Goal: Register for event/course

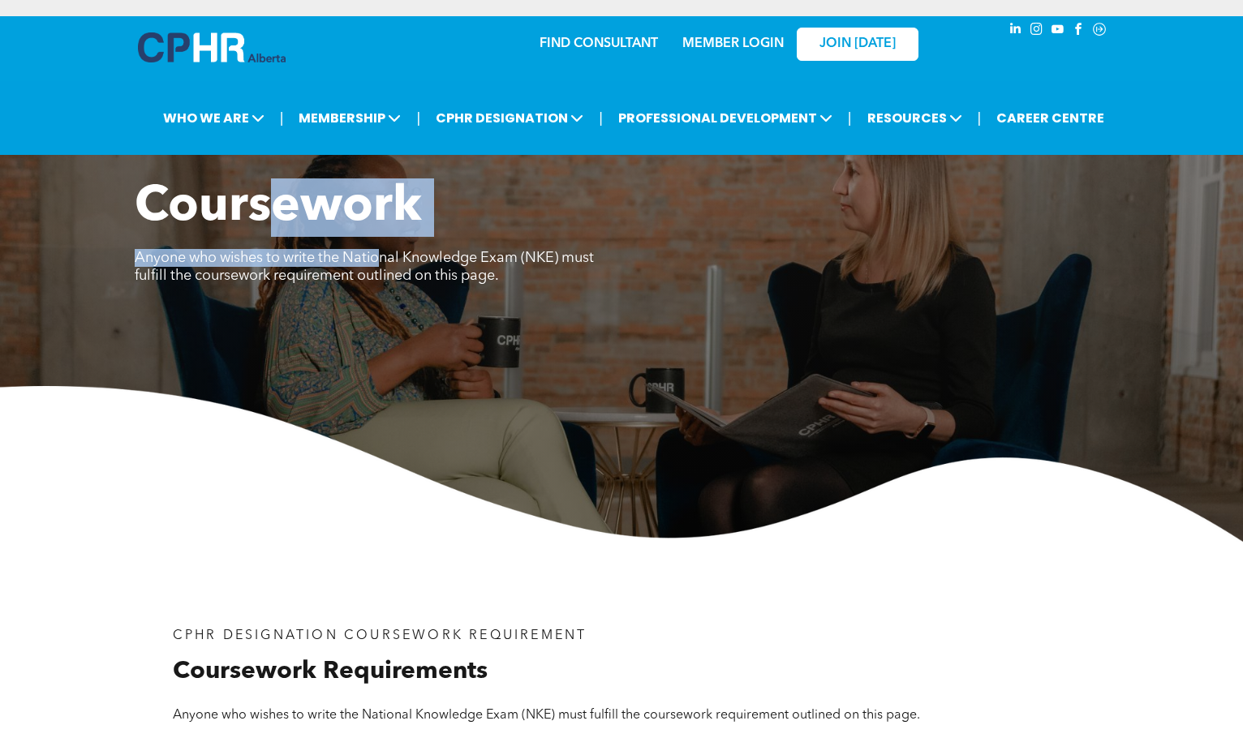
drag, startPoint x: 289, startPoint y: 233, endPoint x: 384, endPoint y: 263, distance: 99.5
click at [384, 263] on div "Coursework Anyone who wishes to write the National Knowledge Exam (NKE) must fu…" at bounding box center [621, 241] width 973 height 127
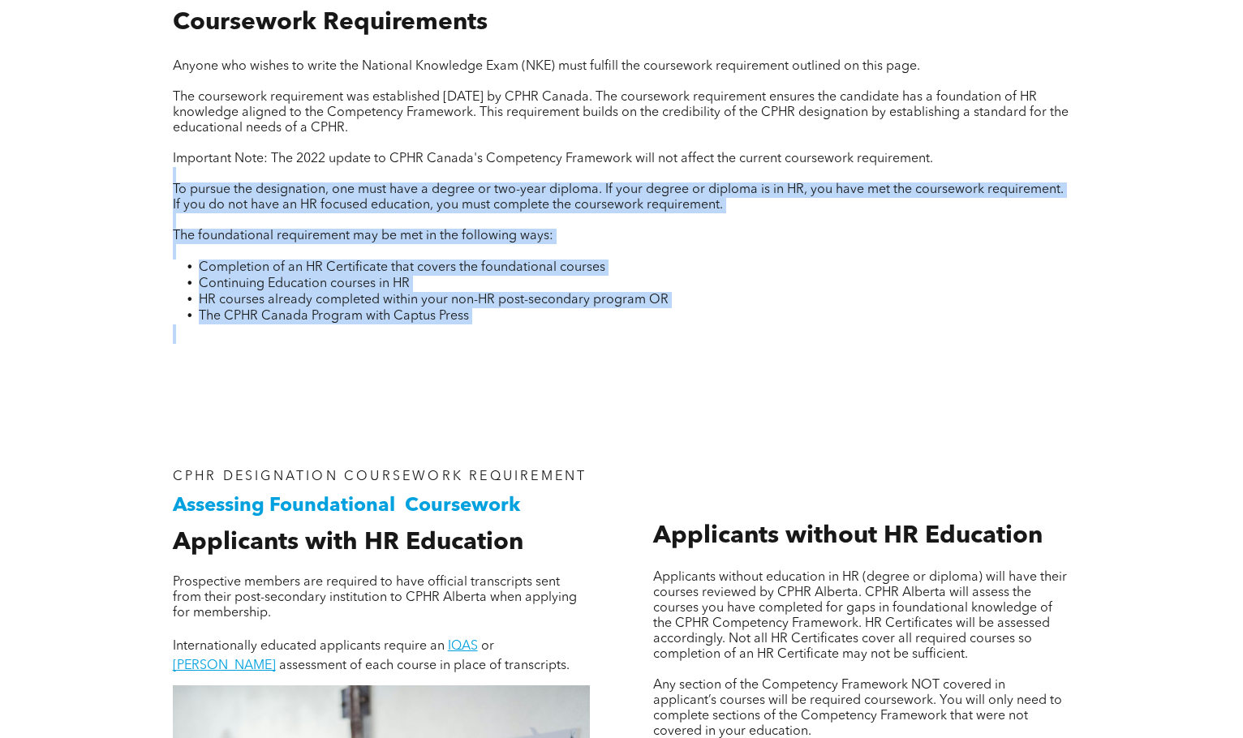
drag, startPoint x: 384, startPoint y: 369, endPoint x: 292, endPoint y: 198, distance: 194.2
click at [273, 181] on div "CPHR DESIGNATION COURSEWORK REQUIREMENT Coursework Requirements Anyone who wish…" at bounding box center [621, 150] width 973 height 514
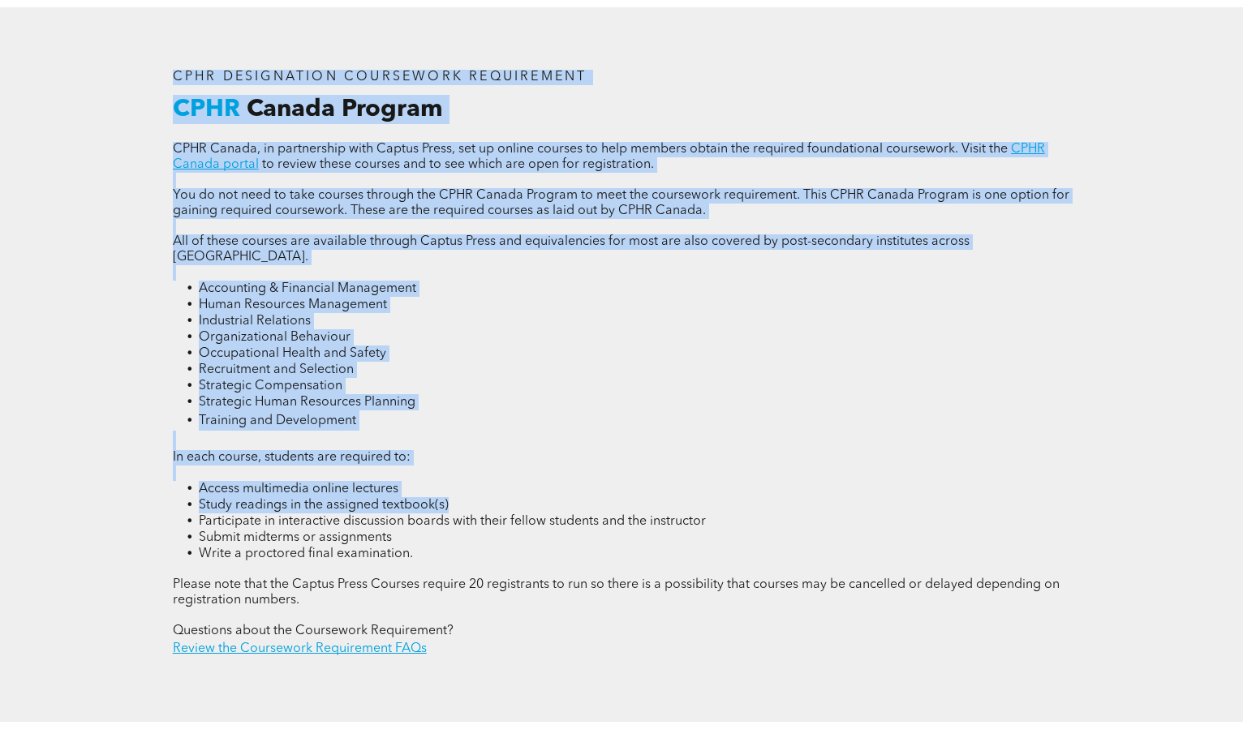
drag, startPoint x: 402, startPoint y: 213, endPoint x: 887, endPoint y: 462, distance: 545.3
drag, startPoint x: 885, startPoint y: 459, endPoint x: 880, endPoint y: 447, distance: 13.1
click at [884, 497] on li "Study readings in the assigned textbook(s)" at bounding box center [635, 505] width 872 height 16
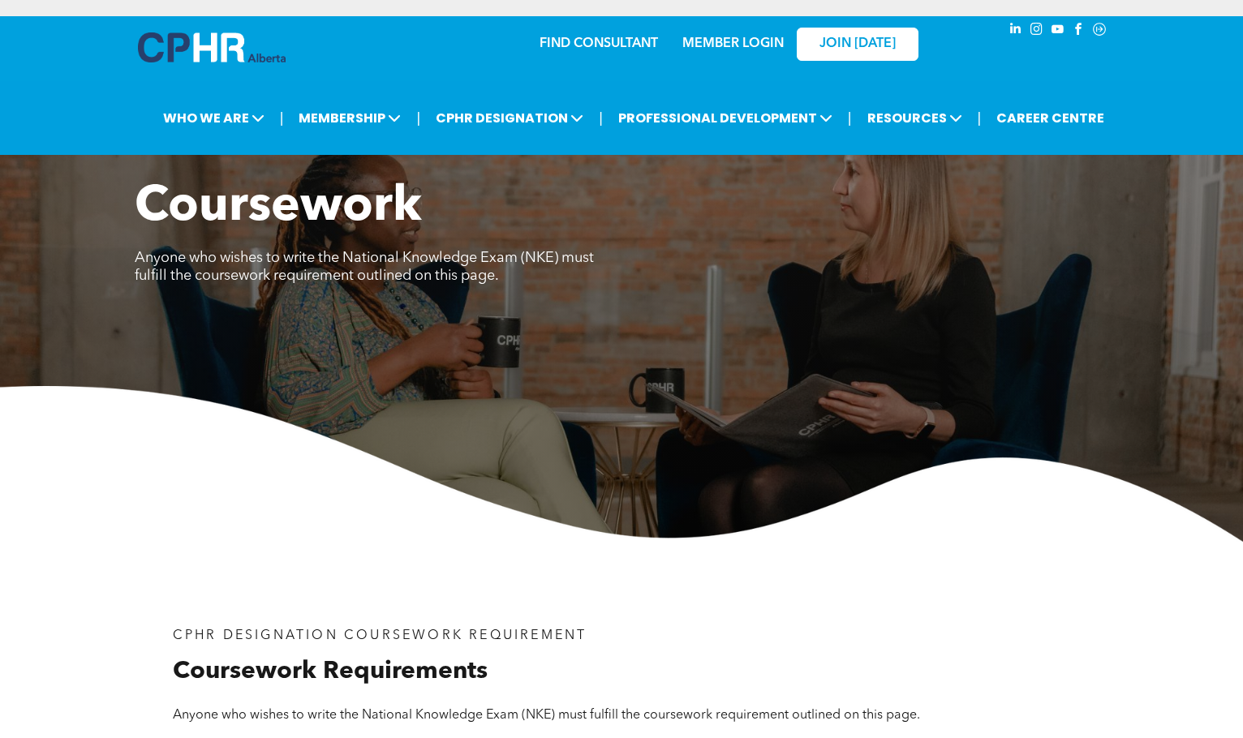
drag, startPoint x: 578, startPoint y: 449, endPoint x: 674, endPoint y: 162, distance: 303.0
click at [741, 186] on h3 "Coursework" at bounding box center [500, 207] width 730 height 58
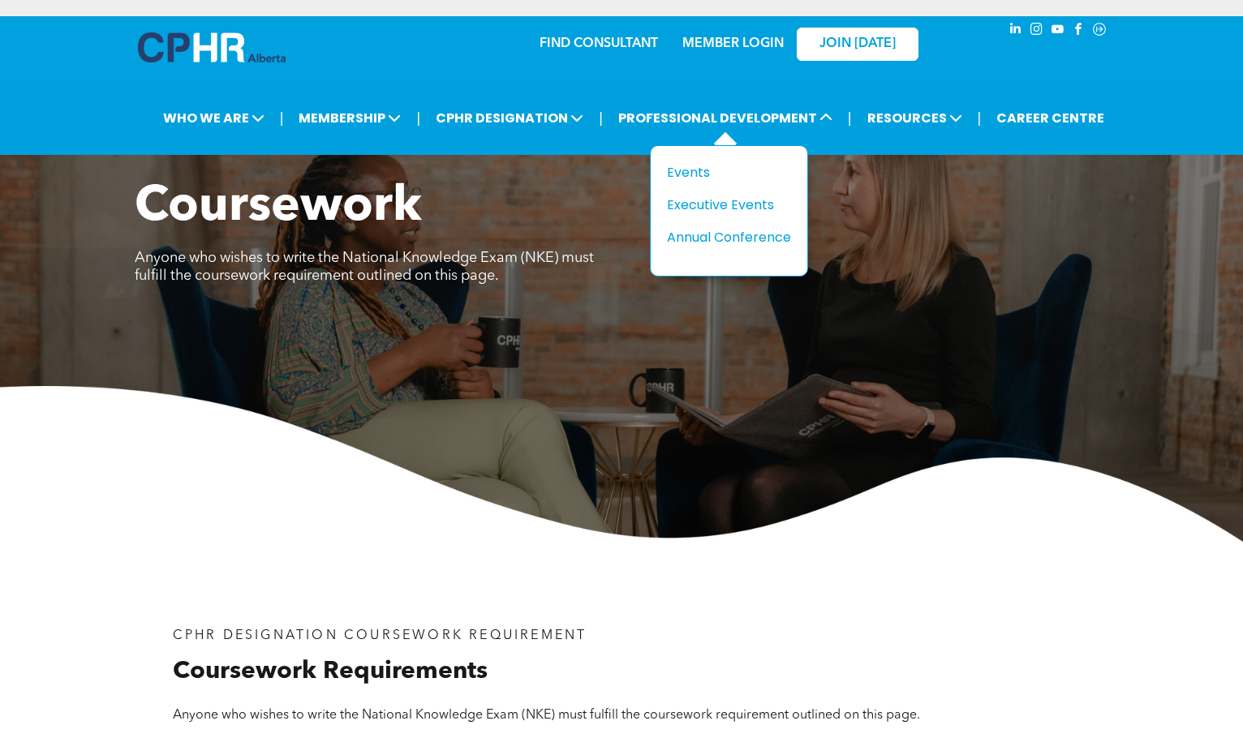
click at [703, 161] on div "Title Events Executive Events Annual Conference" at bounding box center [729, 210] width 158 height 131
click at [701, 164] on div "Events" at bounding box center [723, 172] width 112 height 20
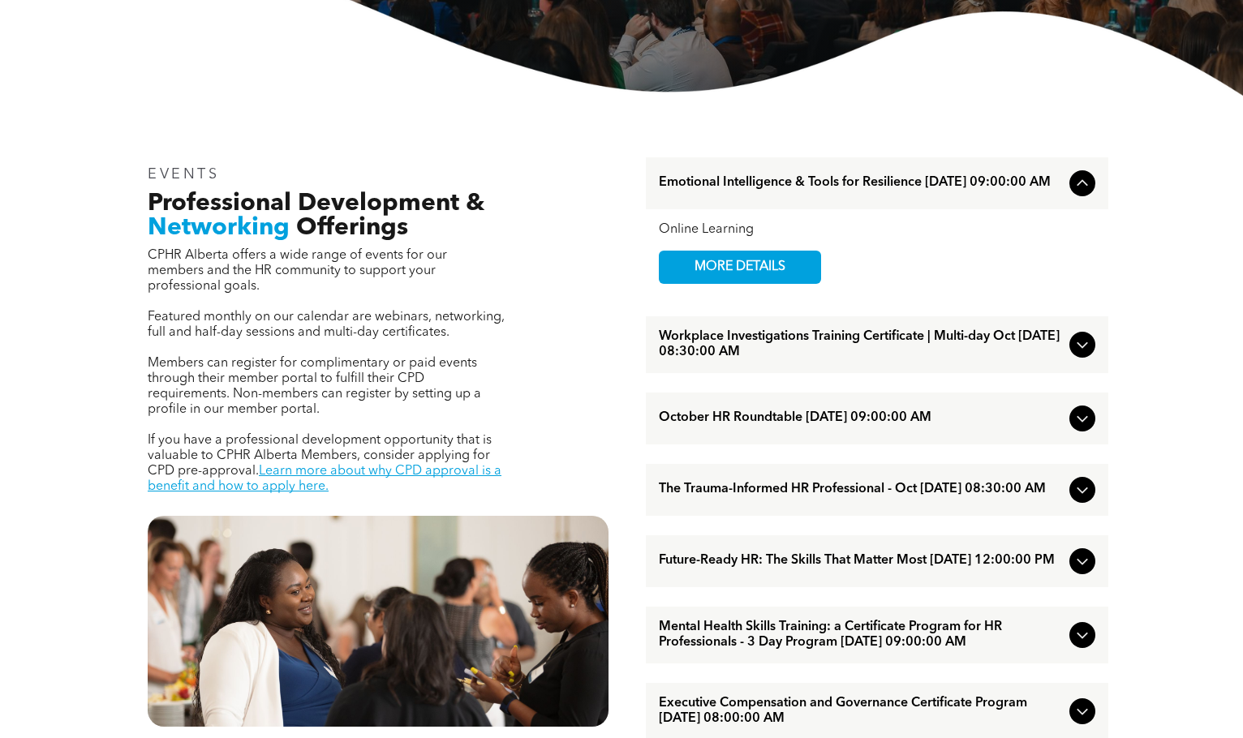
scroll to position [487, 0]
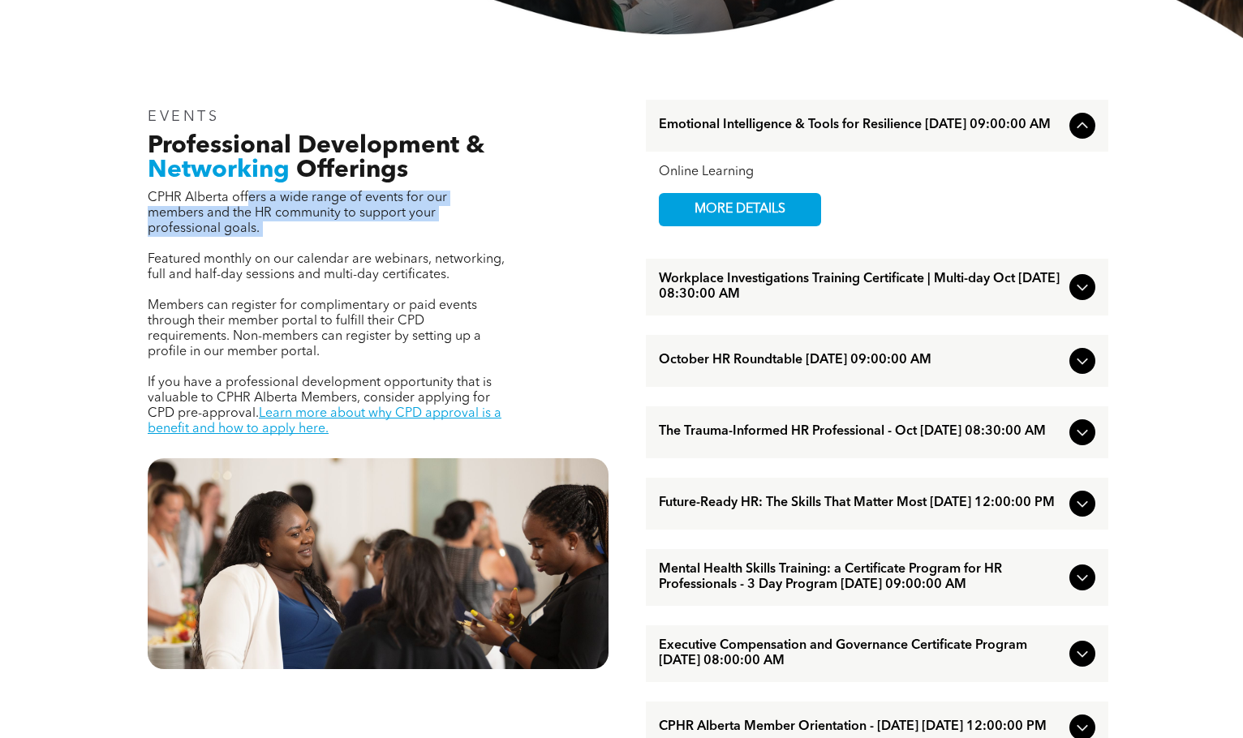
drag, startPoint x: 247, startPoint y: 213, endPoint x: 251, endPoint y: 223, distance: 11.6
click at [251, 223] on div "CPHR Alberta offers a wide range of events for our members and the HR community…" at bounding box center [327, 314] width 358 height 250
click at [251, 237] on p at bounding box center [327, 244] width 358 height 15
drag, startPoint x: 257, startPoint y: 195, endPoint x: 282, endPoint y: 265, distance: 74.9
click at [282, 265] on div "CPHR Alberta offers a wide range of events for our members and the HR community…" at bounding box center [327, 314] width 358 height 250
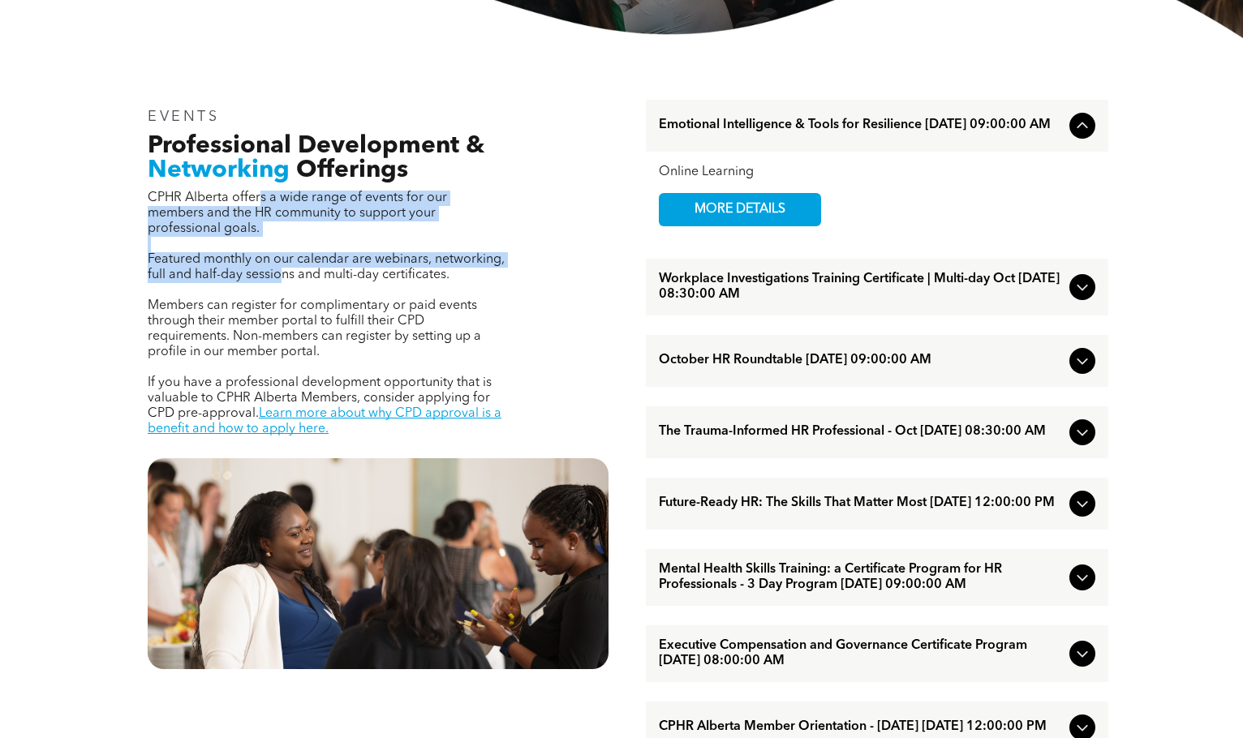
click at [282, 265] on span "Featured monthly on our calendar are webinars, networking, full and half-day se…" at bounding box center [326, 267] width 357 height 28
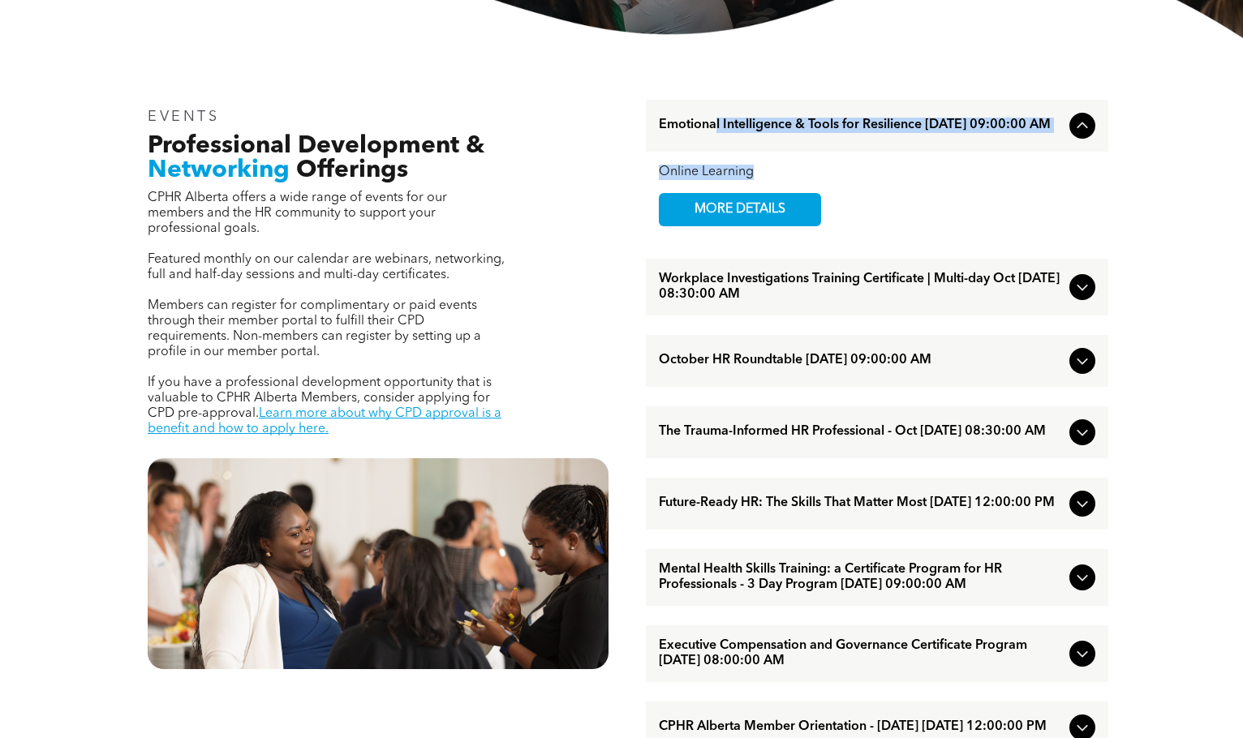
drag, startPoint x: 720, startPoint y: 118, endPoint x: 795, endPoint y: 183, distance: 99.5
click at [795, 183] on li "Emotional Intelligence & Tools for Resilience October/01/2025 09:00:00 AM Onlin…" at bounding box center [877, 170] width 462 height 140
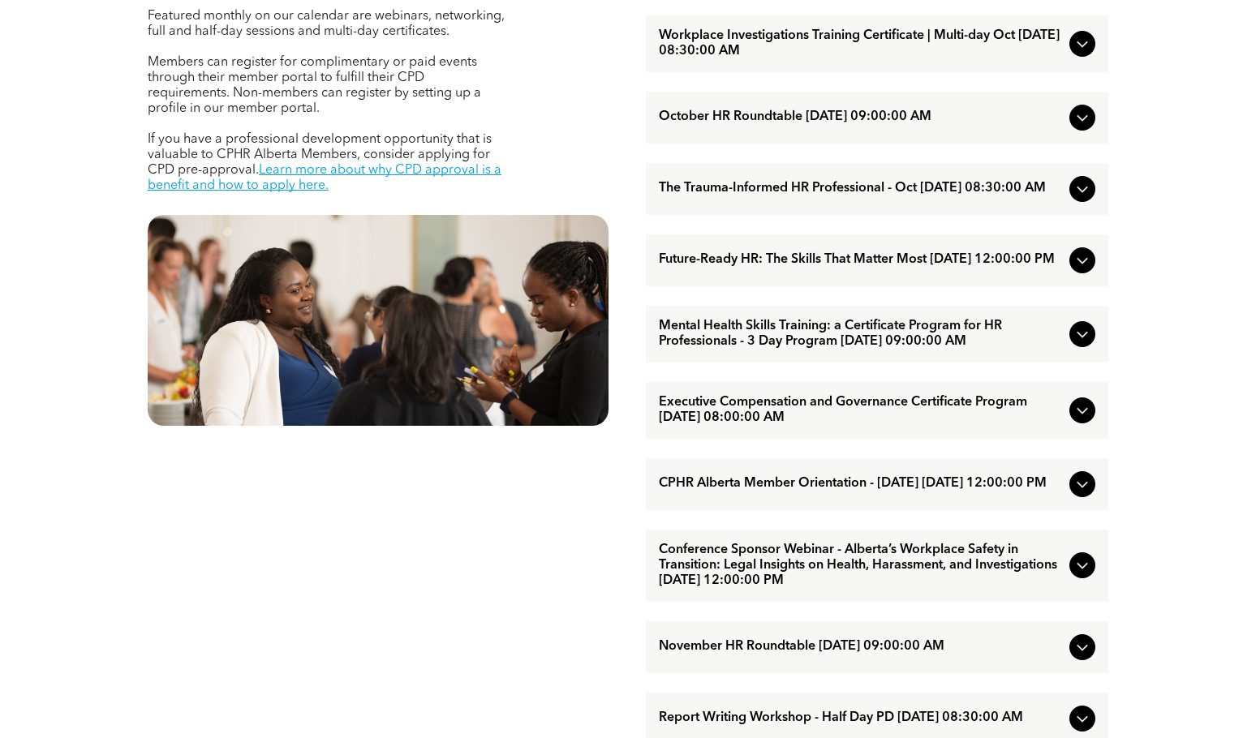
scroll to position [811, 0]
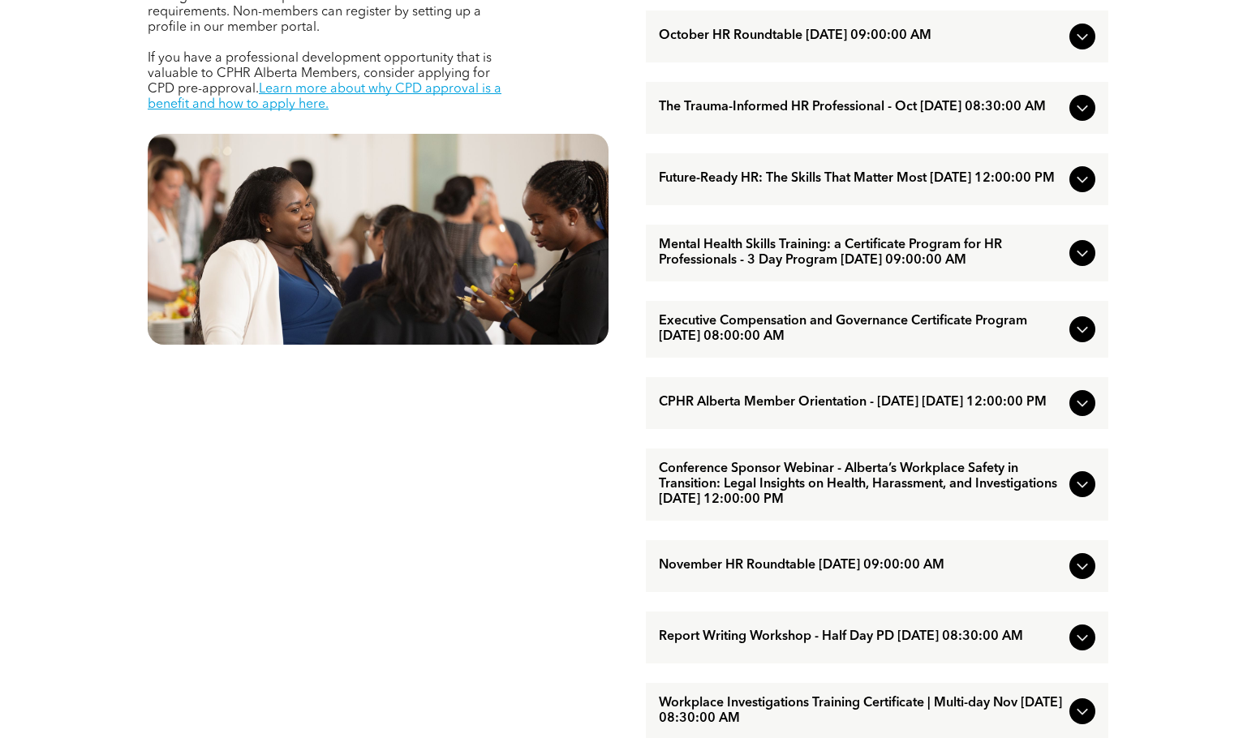
click at [691, 187] on span "Future-Ready HR: The Skills That Matter Most [DATE] 12:00:00 PM" at bounding box center [861, 178] width 404 height 15
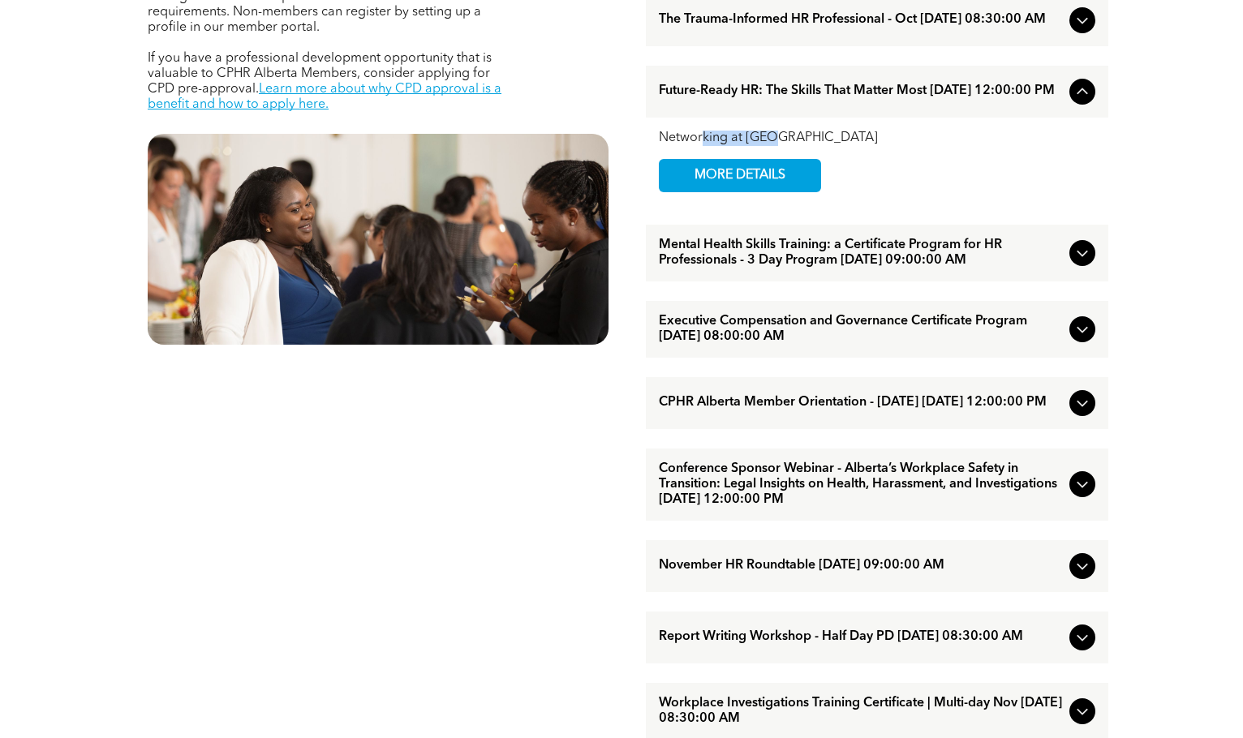
drag, startPoint x: 703, startPoint y: 159, endPoint x: 806, endPoint y: 157, distance: 103.8
click at [806, 146] on div "Networking at [GEOGRAPHIC_DATA]" at bounding box center [877, 138] width 436 height 15
click at [795, 187] on span "MORE DETAILS" at bounding box center [740, 176] width 128 height 32
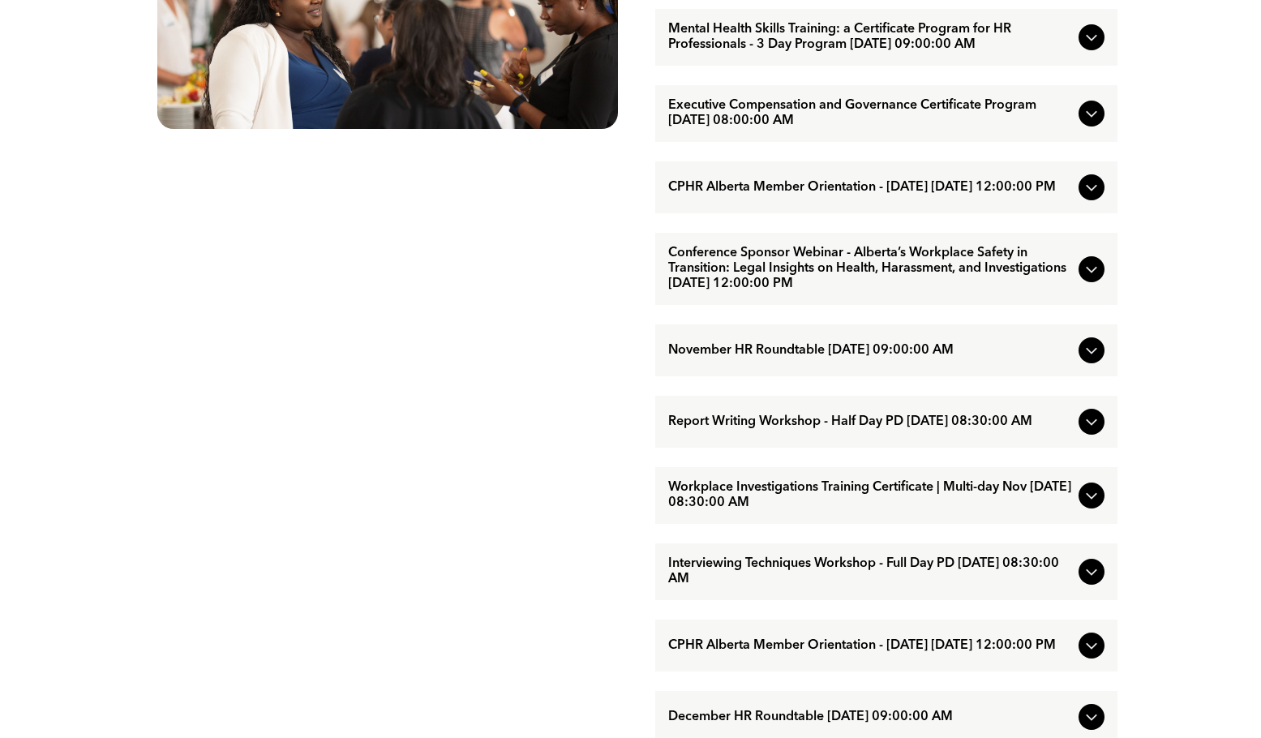
scroll to position [1056, 0]
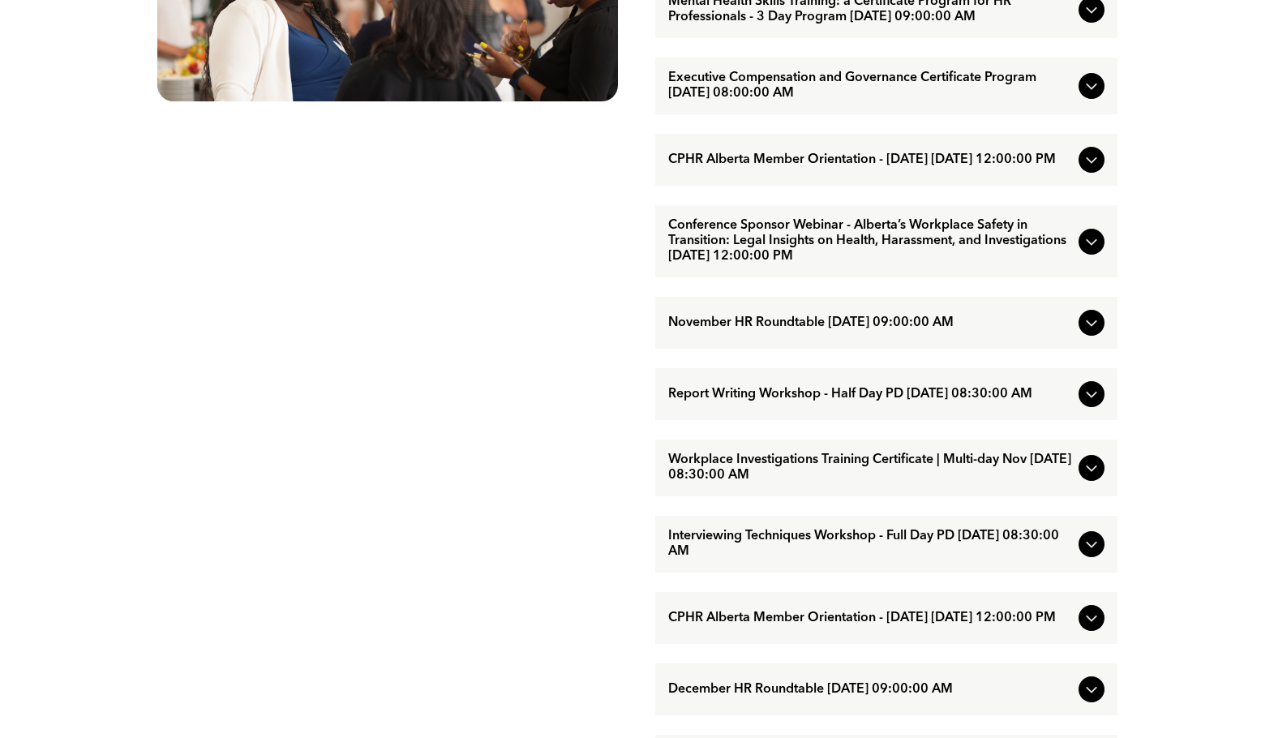
click at [903, 264] on span "Conference Sponsor Webinar - Alberta’s Workplace Safety in Transition: Legal In…" at bounding box center [870, 241] width 404 height 46
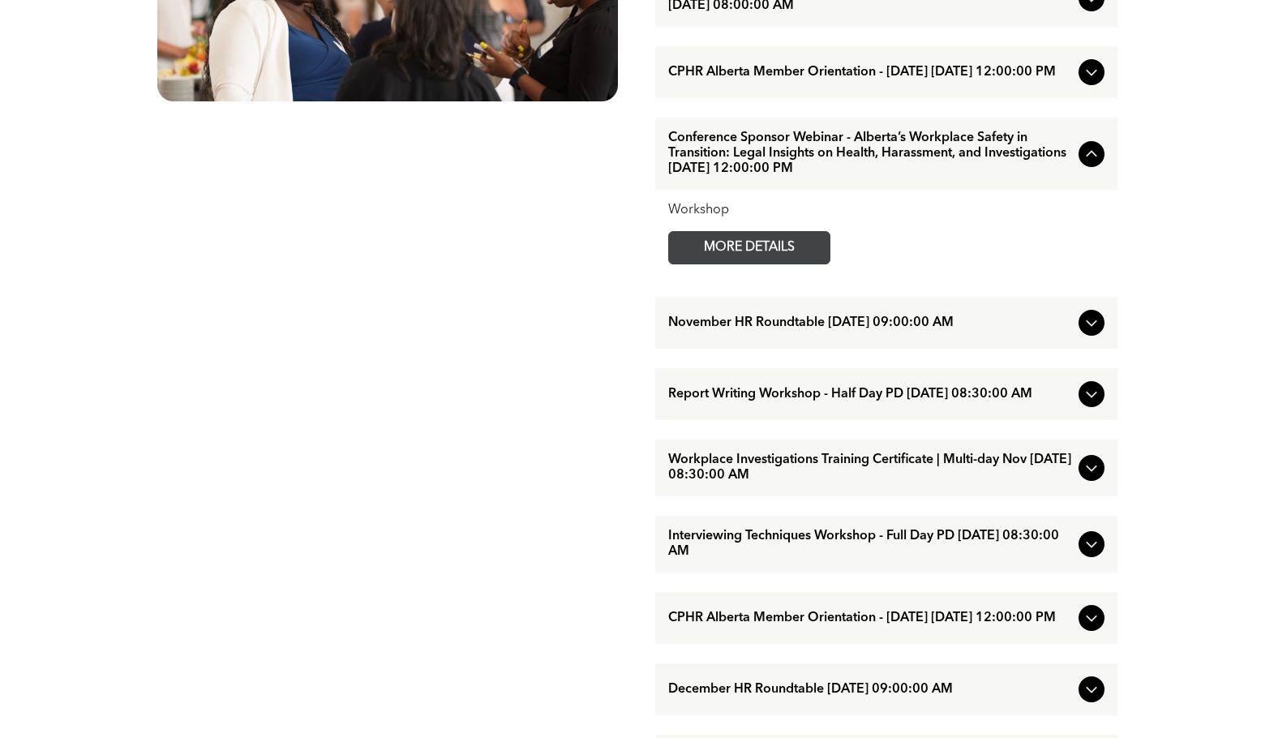
click at [760, 264] on span "MORE DETAILS" at bounding box center [749, 248] width 128 height 32
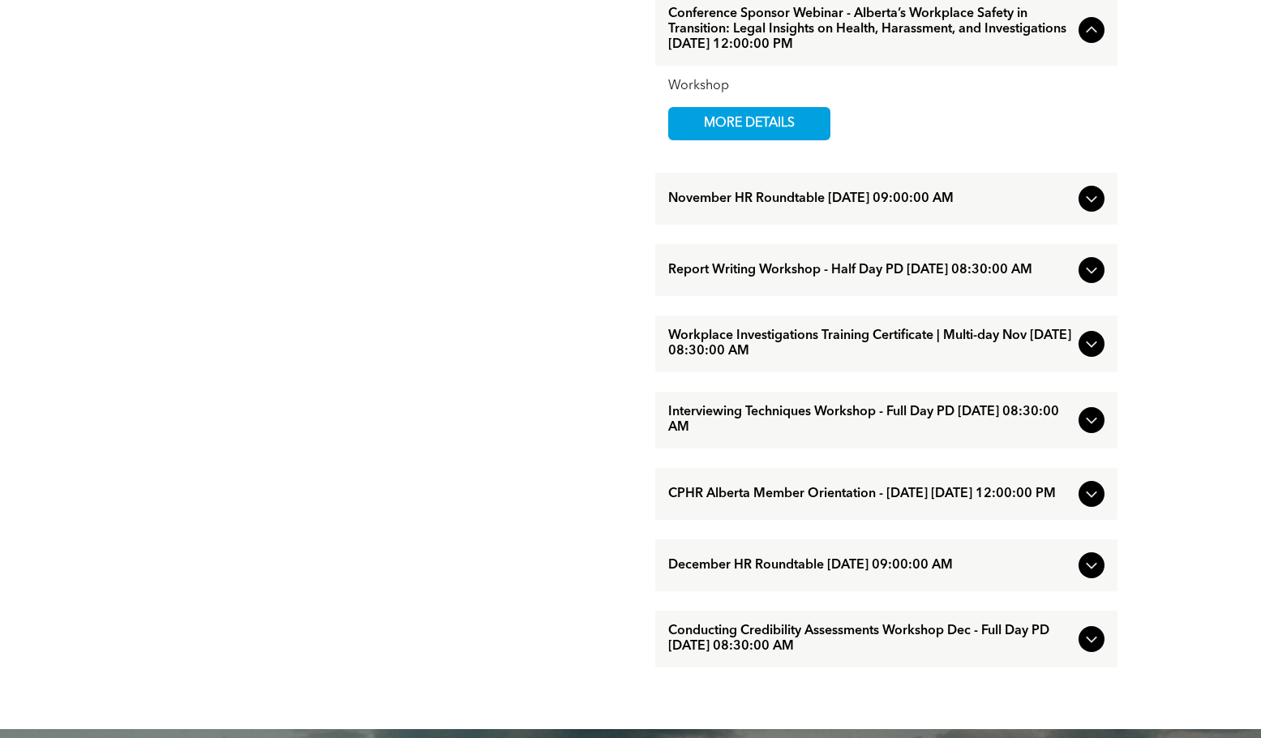
scroll to position [1218, 0]
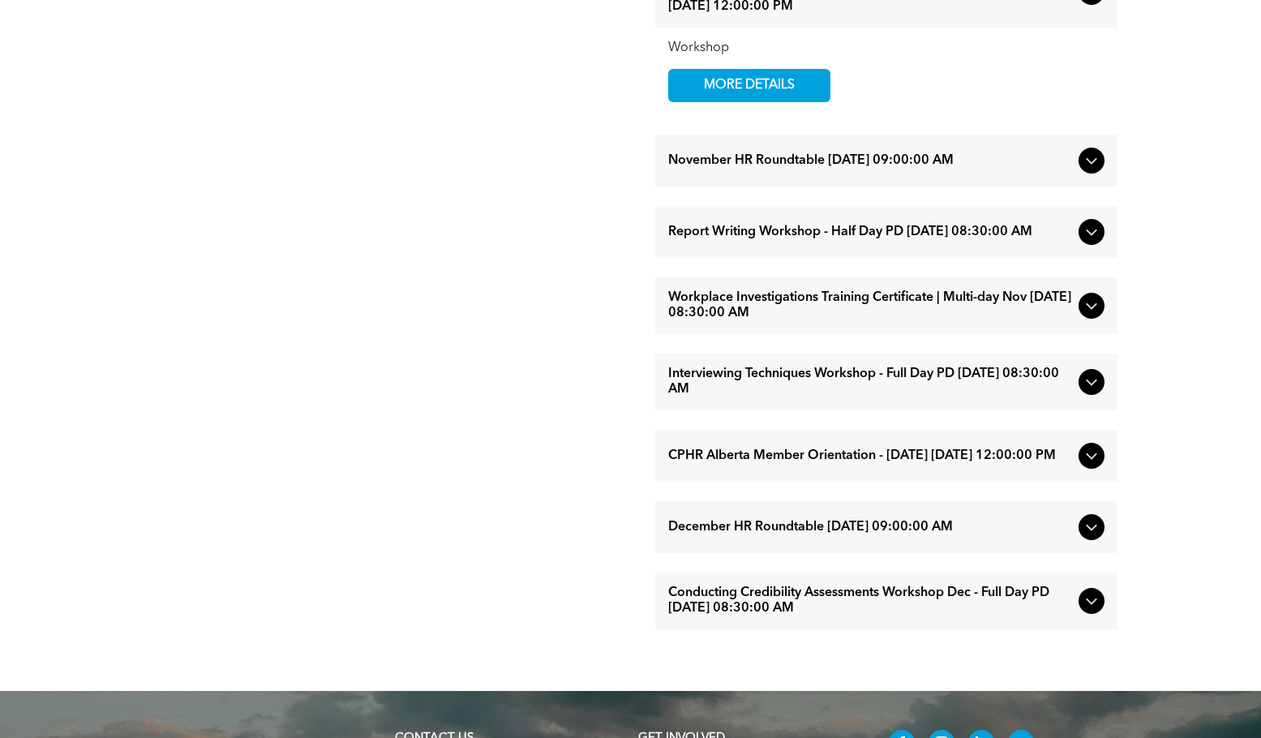
click at [759, 397] on span "Interviewing Techniques Workshop - Full Day PD [DATE] 08:30:00 AM" at bounding box center [870, 382] width 404 height 31
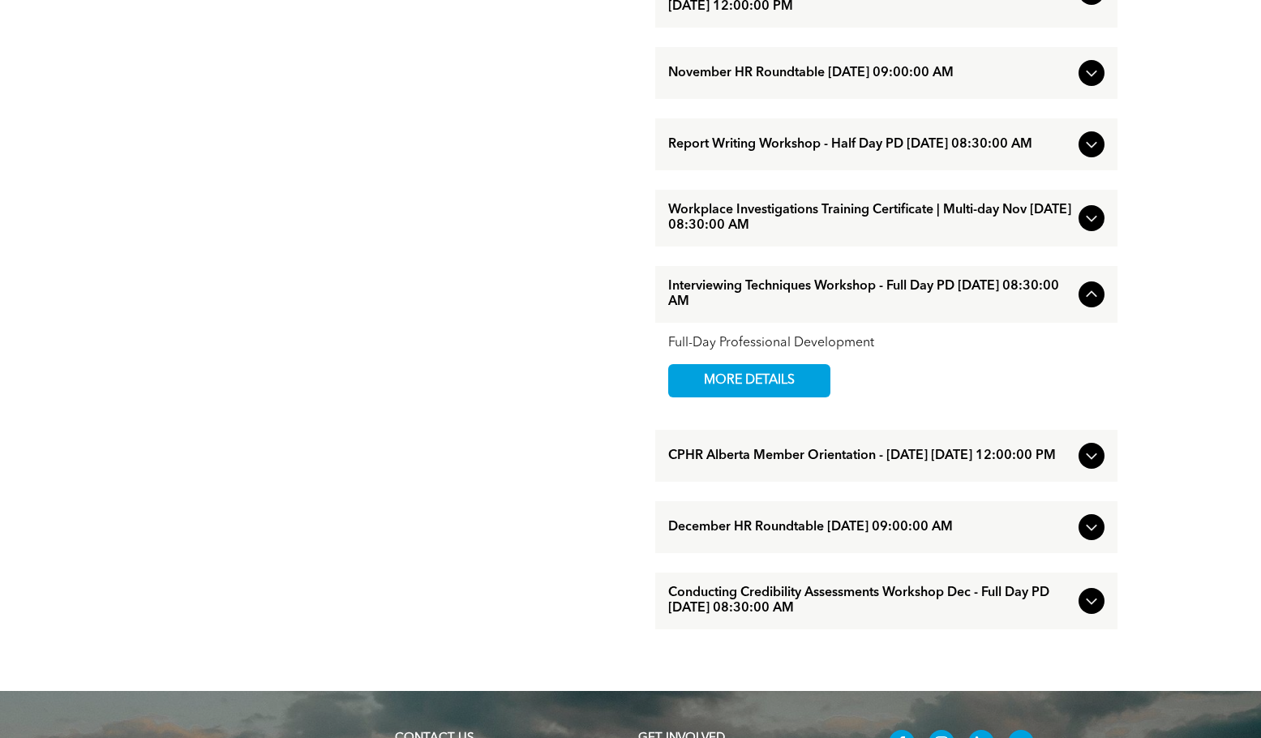
click at [765, 234] on span "Workplace Investigations Training Certificate | Multi-day Nov [DATE] 08:30:00 AM" at bounding box center [870, 218] width 404 height 31
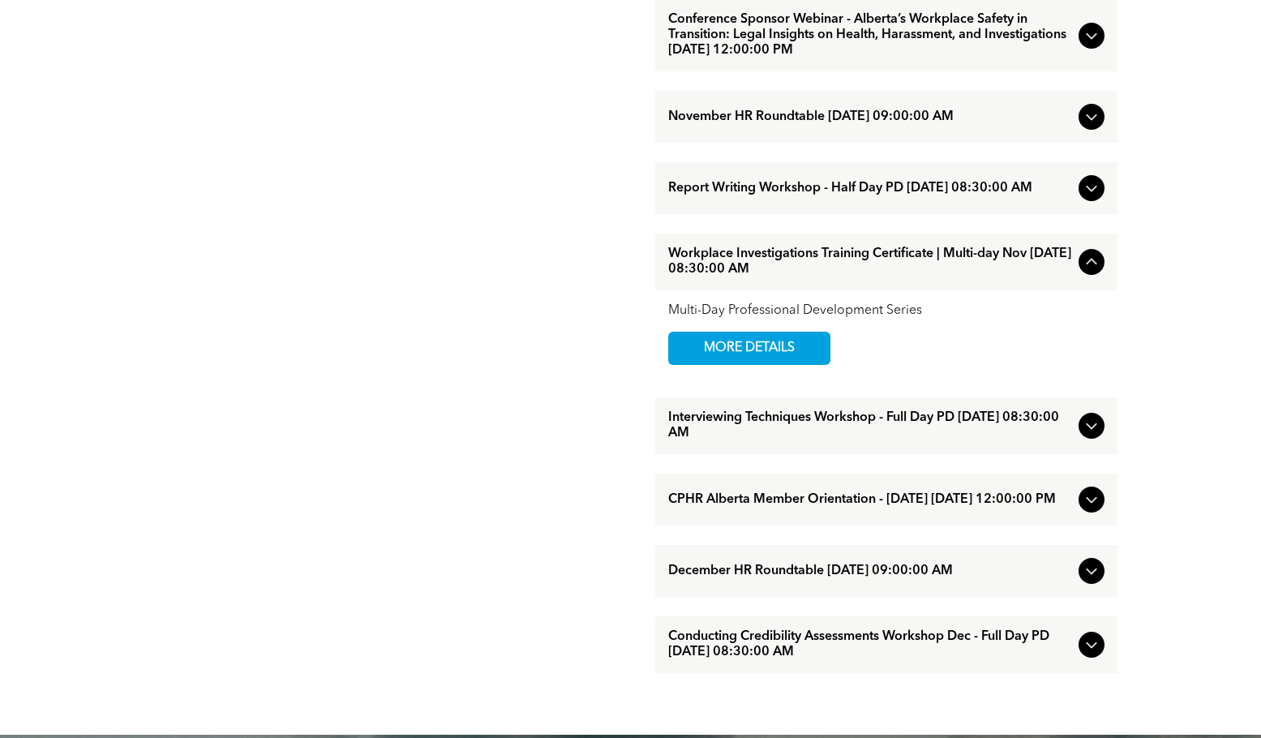
scroll to position [1137, 0]
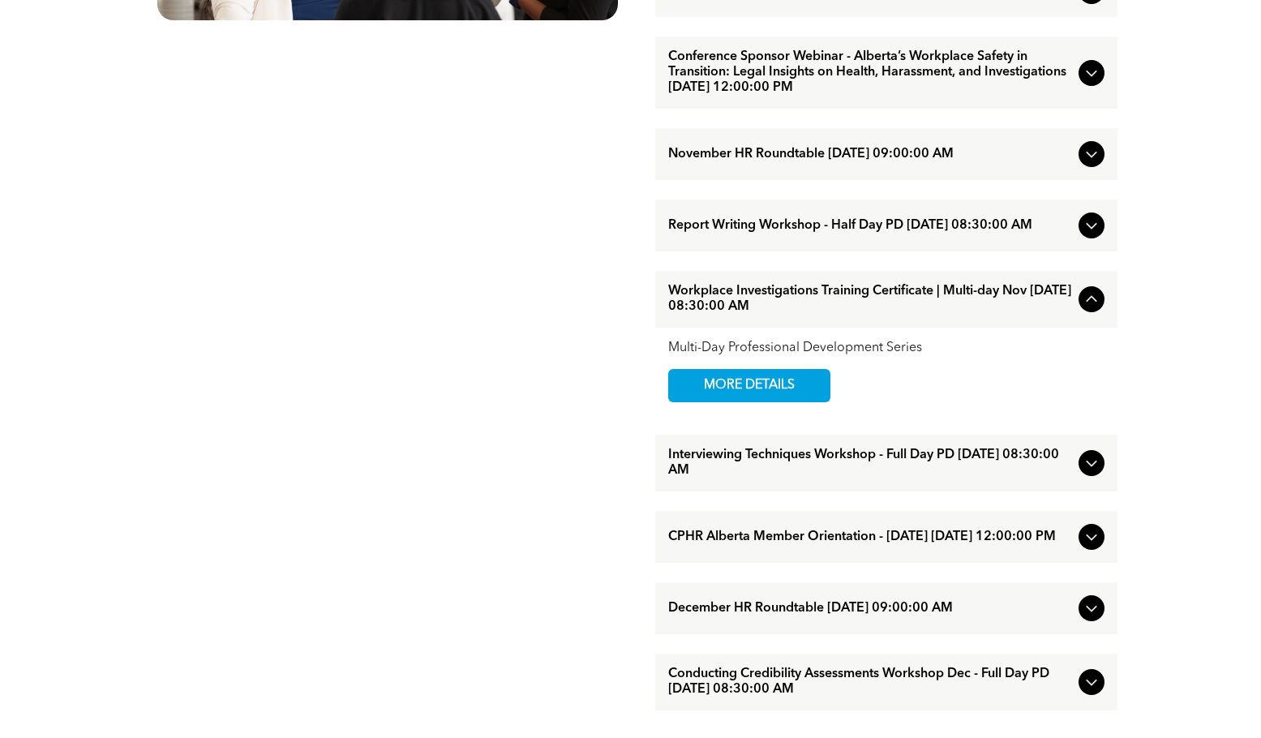
click at [733, 234] on span "Report Writing Workshop - Half Day PD [DATE] 08:30:00 AM" at bounding box center [870, 225] width 404 height 15
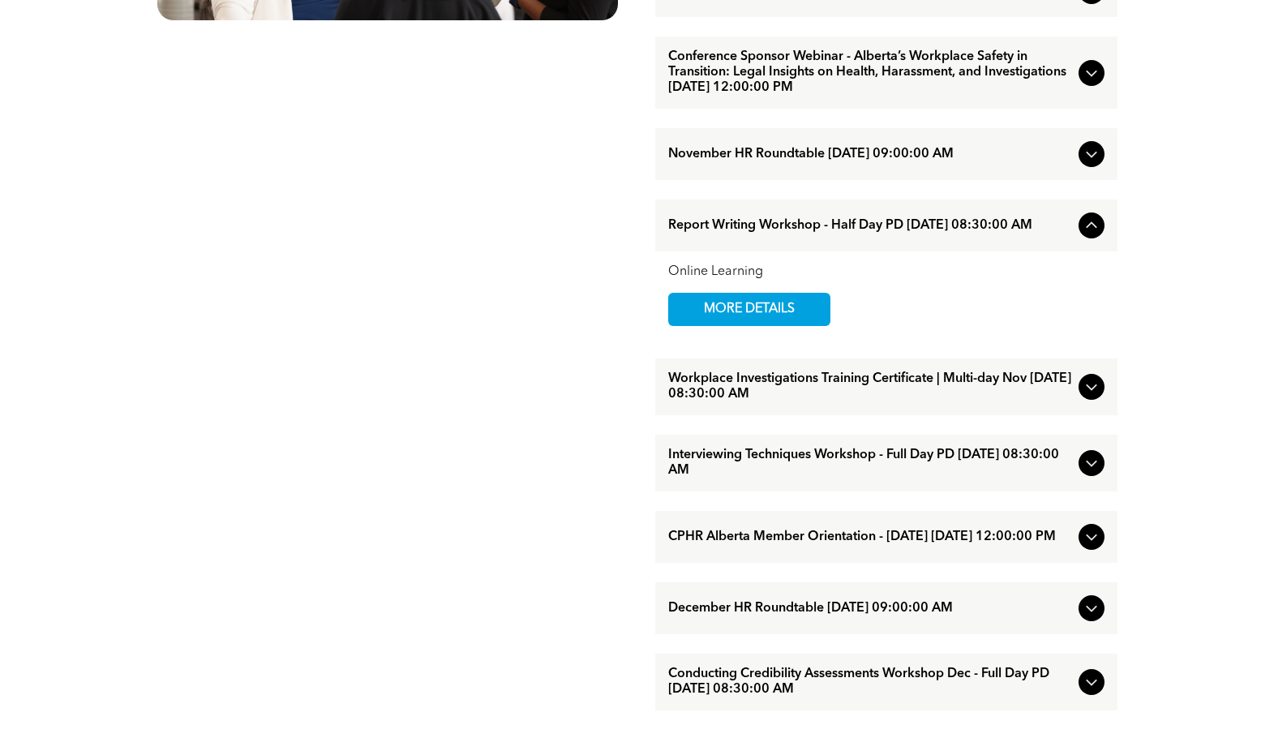
click at [741, 180] on div "November HR Roundtable [DATE] 09:00:00 AM" at bounding box center [886, 154] width 462 height 52
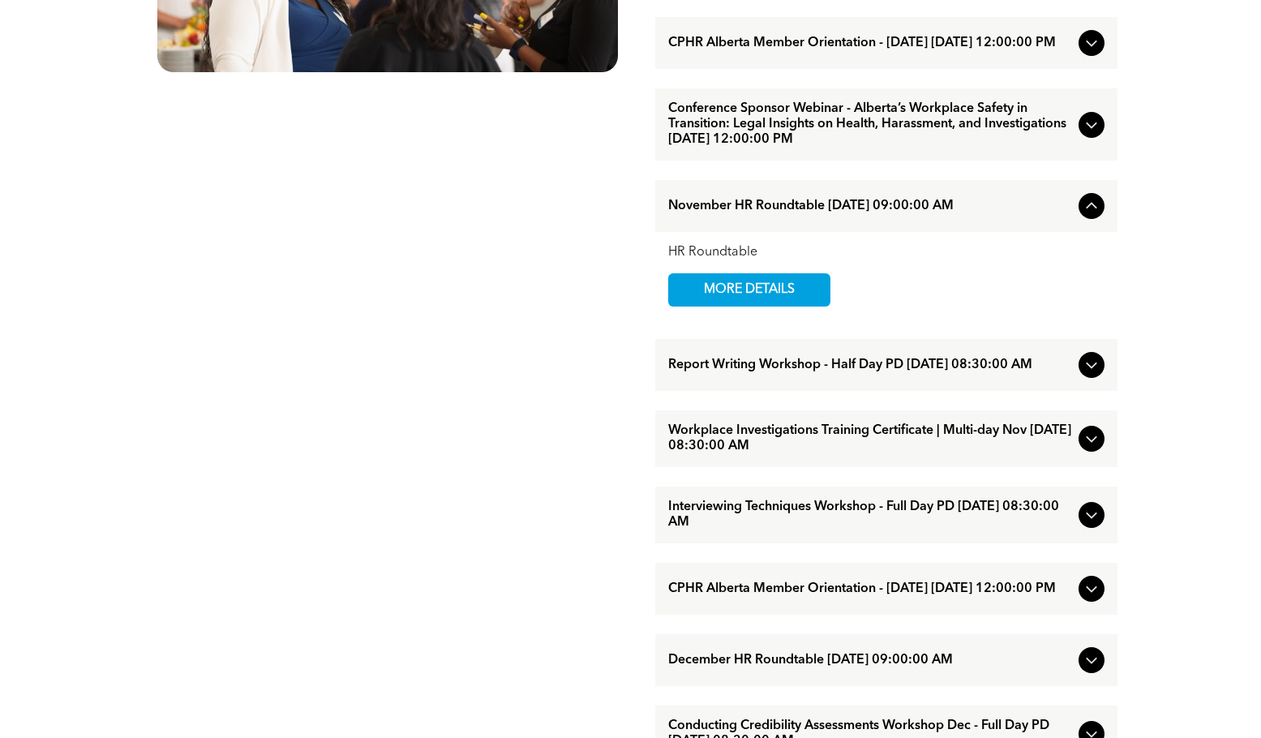
scroll to position [1056, 0]
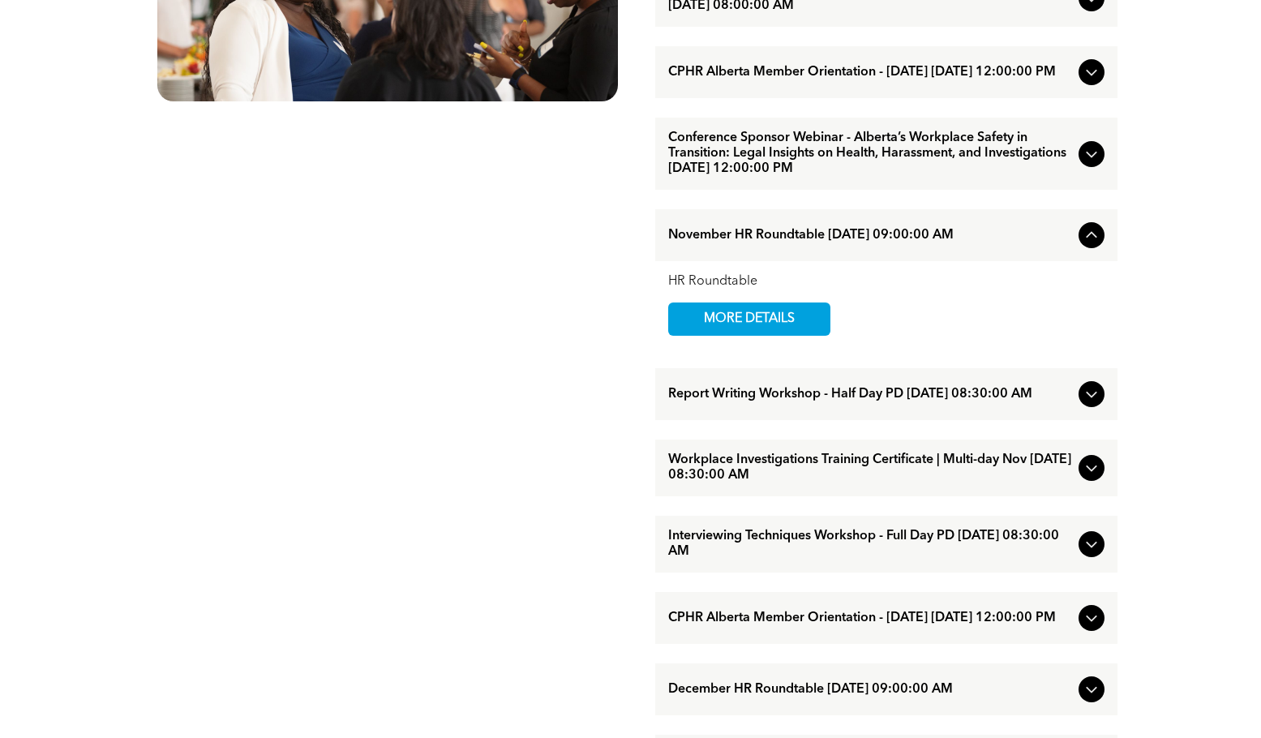
click at [750, 177] on span "Conference Sponsor Webinar - Alberta’s Workplace Safety in Transition: Legal In…" at bounding box center [870, 154] width 404 height 46
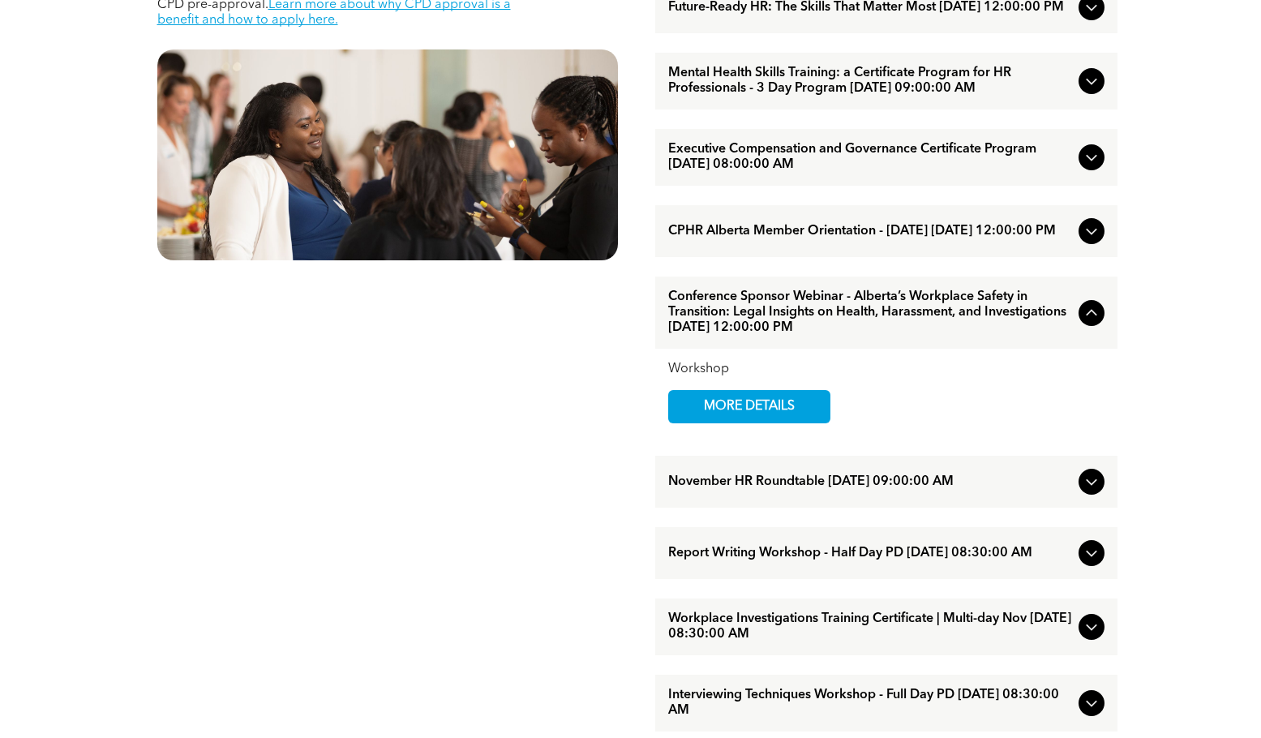
scroll to position [894, 0]
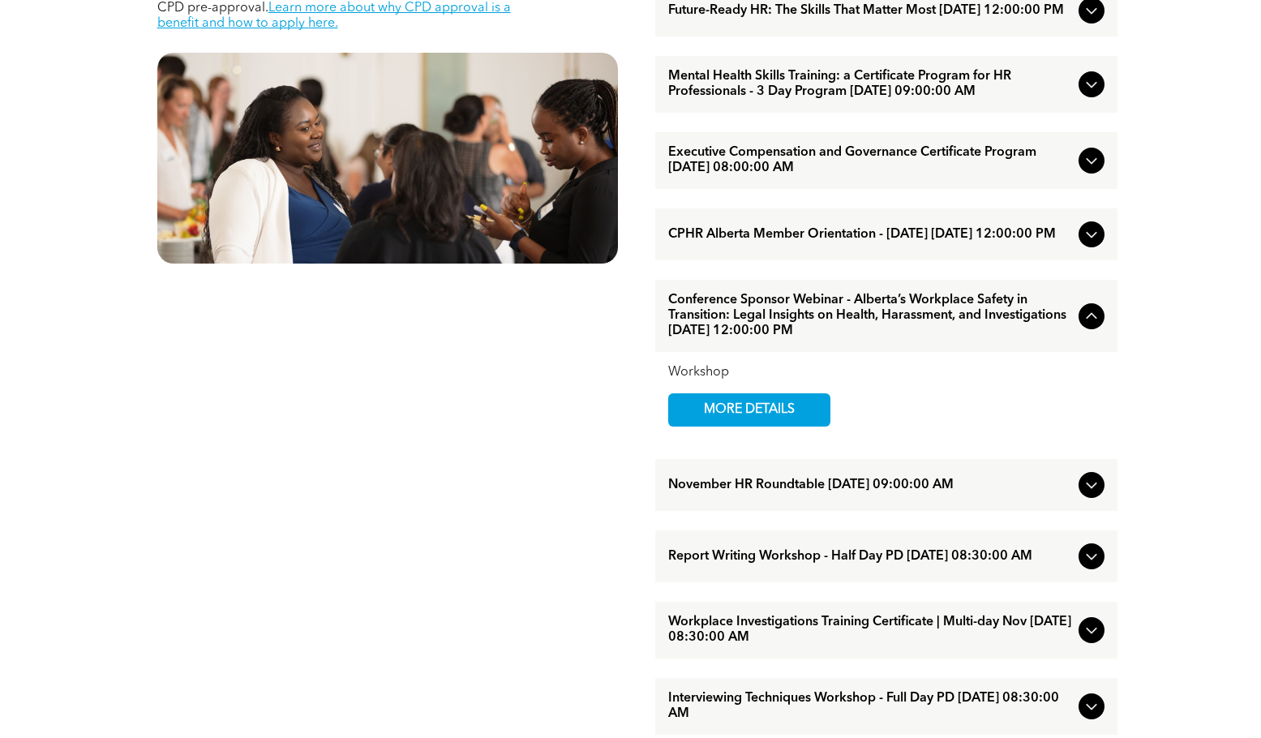
click at [760, 260] on div "CPHR Alberta Member Orientation - [DATE] [DATE] 12:00:00 PM" at bounding box center [886, 234] width 462 height 52
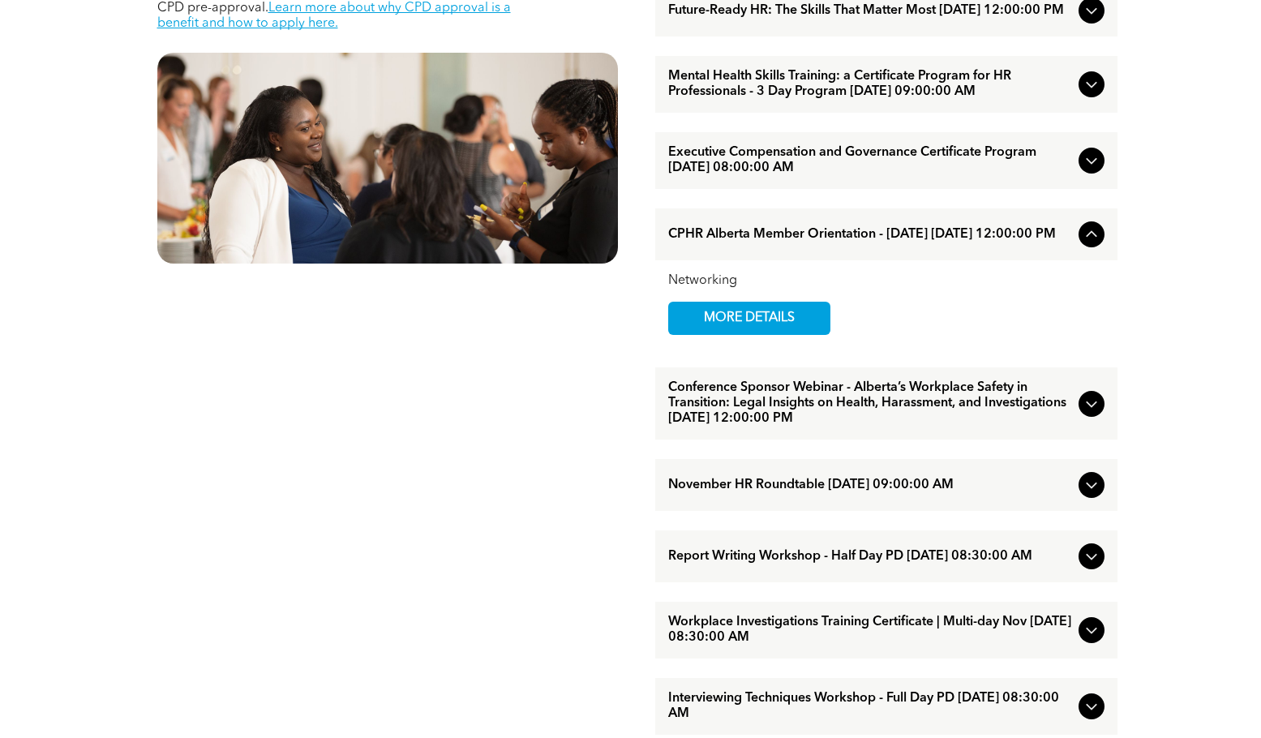
click at [763, 176] on span "Executive Compensation and Governance Certificate Program [DATE] 08:00:00 AM" at bounding box center [870, 160] width 404 height 31
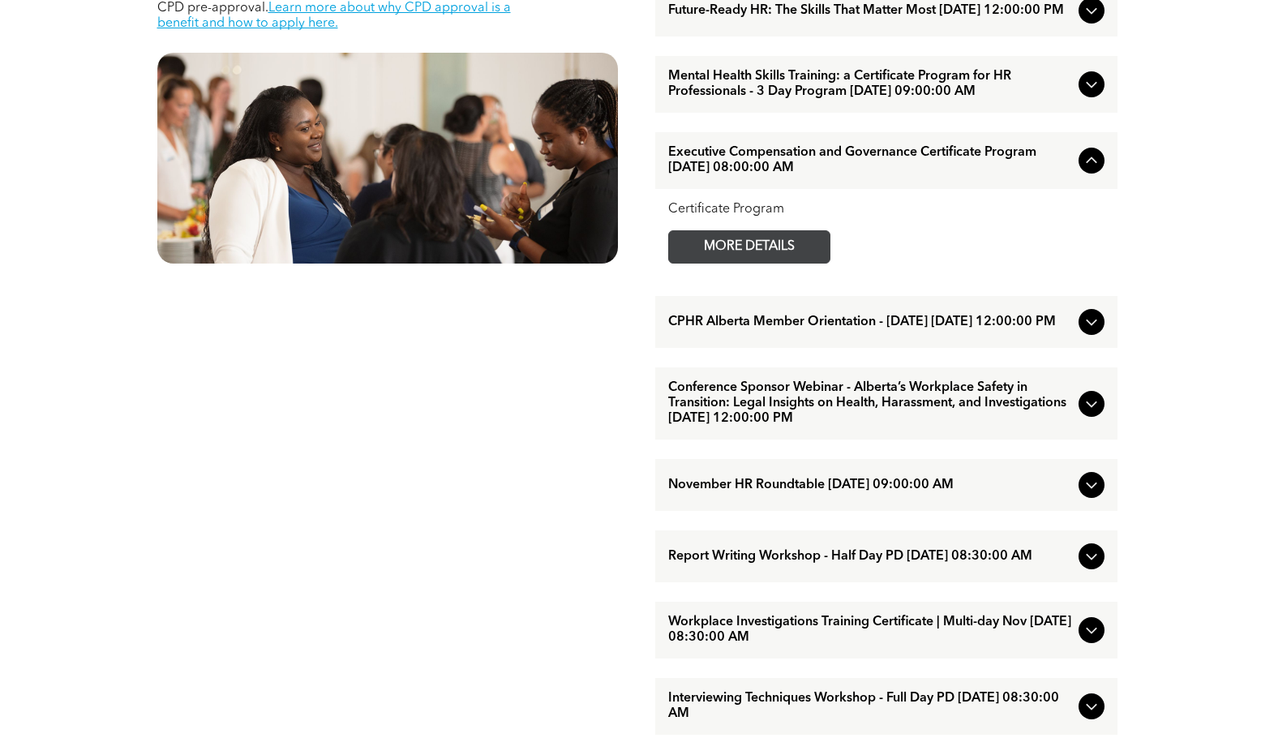
click at [780, 263] on span "MORE DETAILS" at bounding box center [749, 247] width 128 height 32
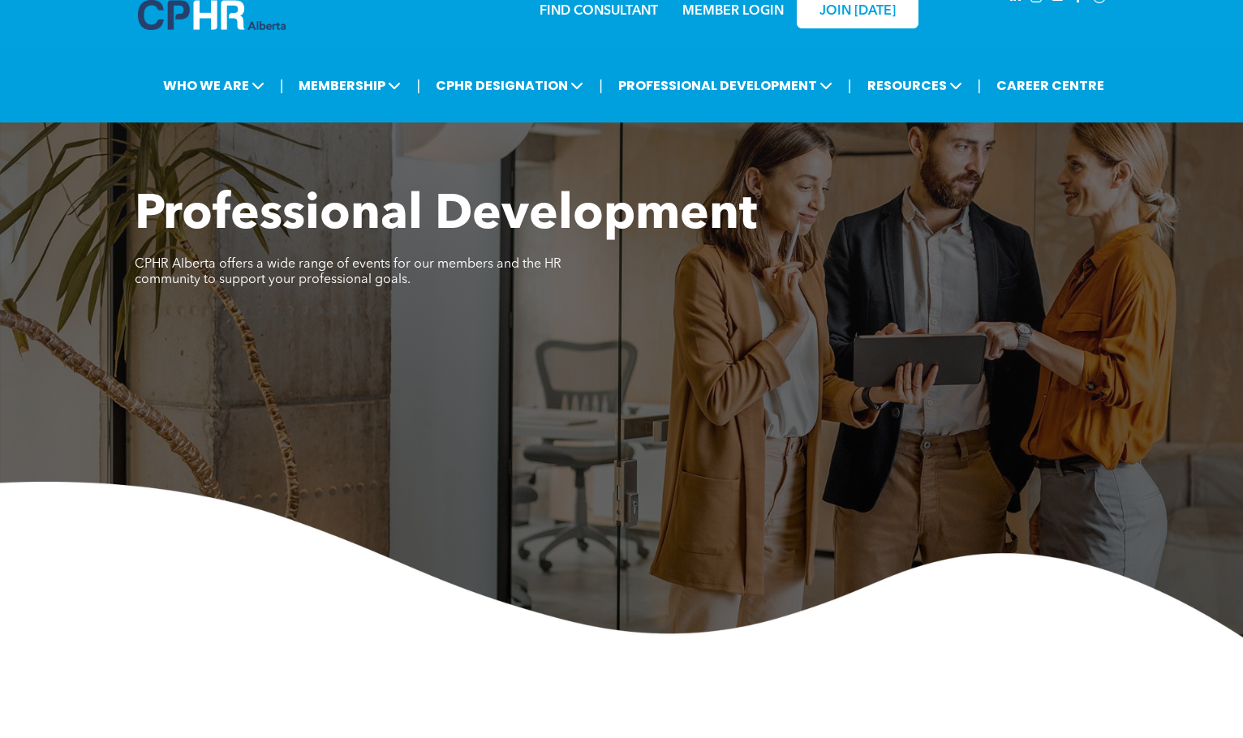
scroll to position [730, 0]
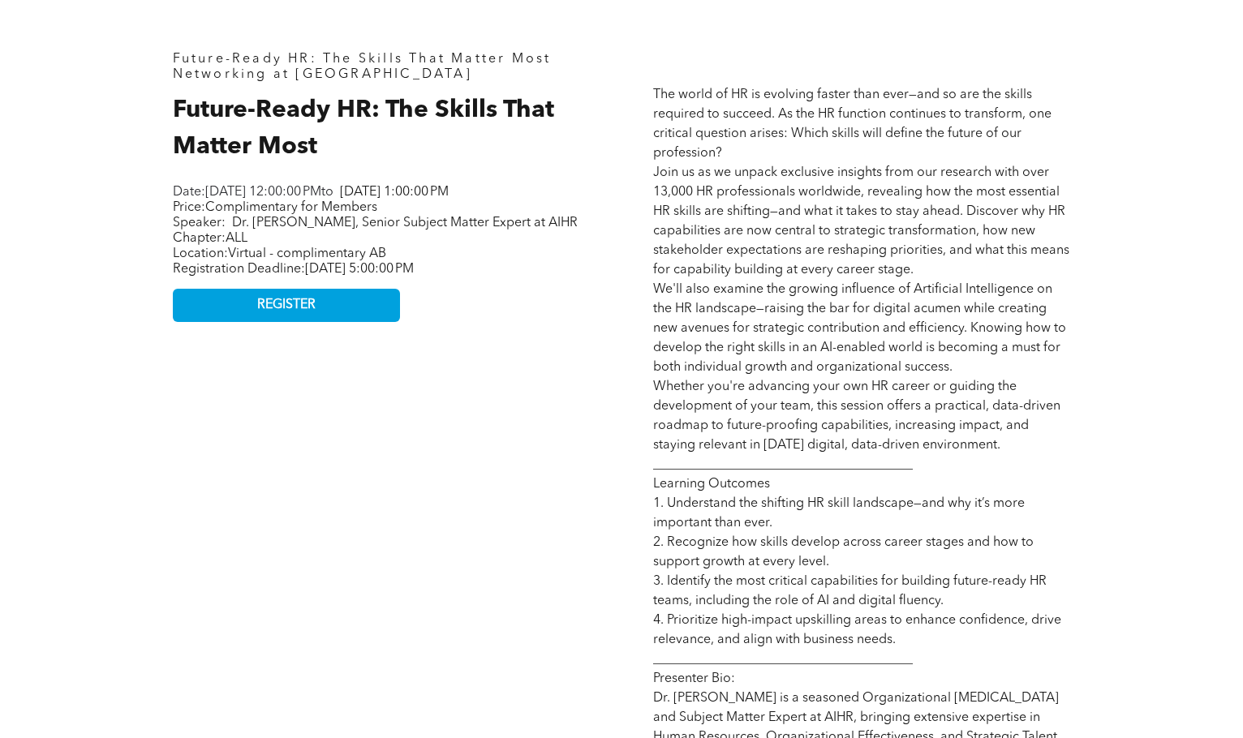
drag, startPoint x: 367, startPoint y: 208, endPoint x: 431, endPoint y: 294, distance: 107.9
click at [431, 279] on div "Date: [DATE] 12:00:00 PM to [DATE] 1:00:00 PM Price: Complimentary for Members …" at bounding box center [376, 231] width 406 height 96
click at [414, 276] on span "[DATE] 5:00:00 PM" at bounding box center [359, 269] width 109 height 13
drag, startPoint x: 432, startPoint y: 294, endPoint x: 229, endPoint y: 179, distance: 233.9
click at [229, 179] on div "Future-Ready HR: The Skills That Matter Most Networking at [GEOGRAPHIC_DATA] Fu…" at bounding box center [382, 487] width 444 height 896
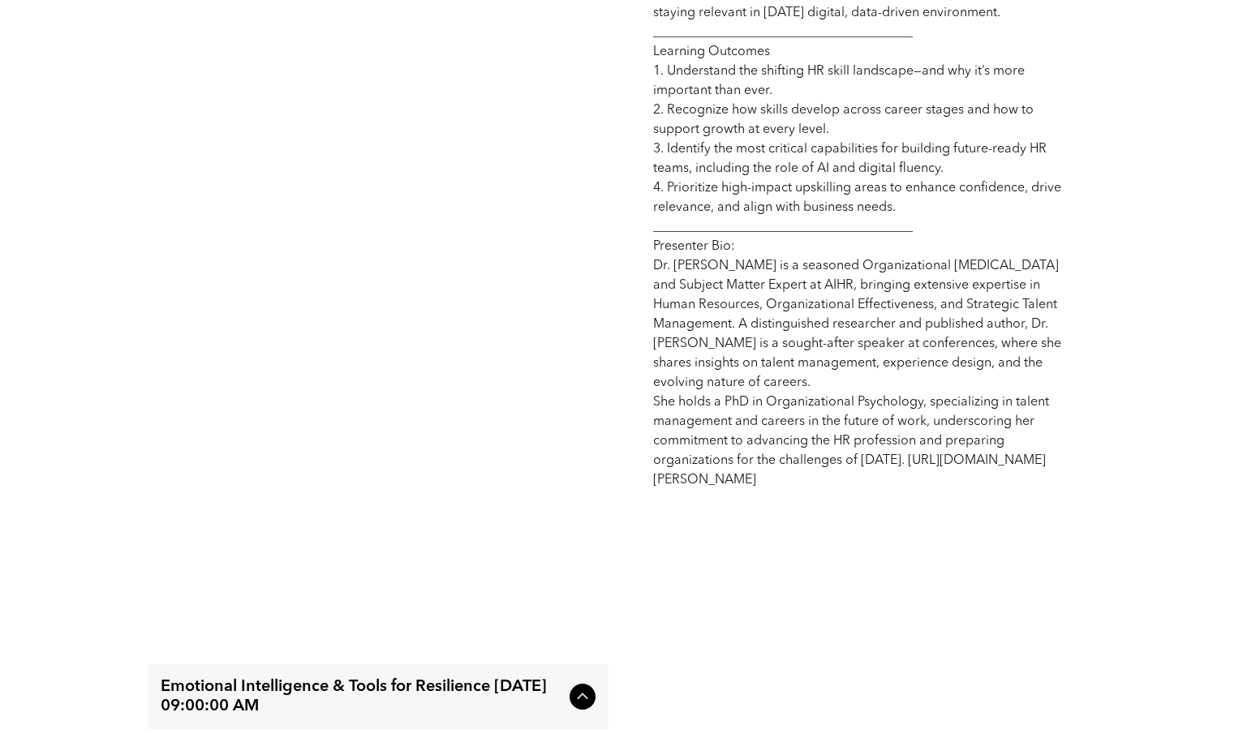
scroll to position [892, 0]
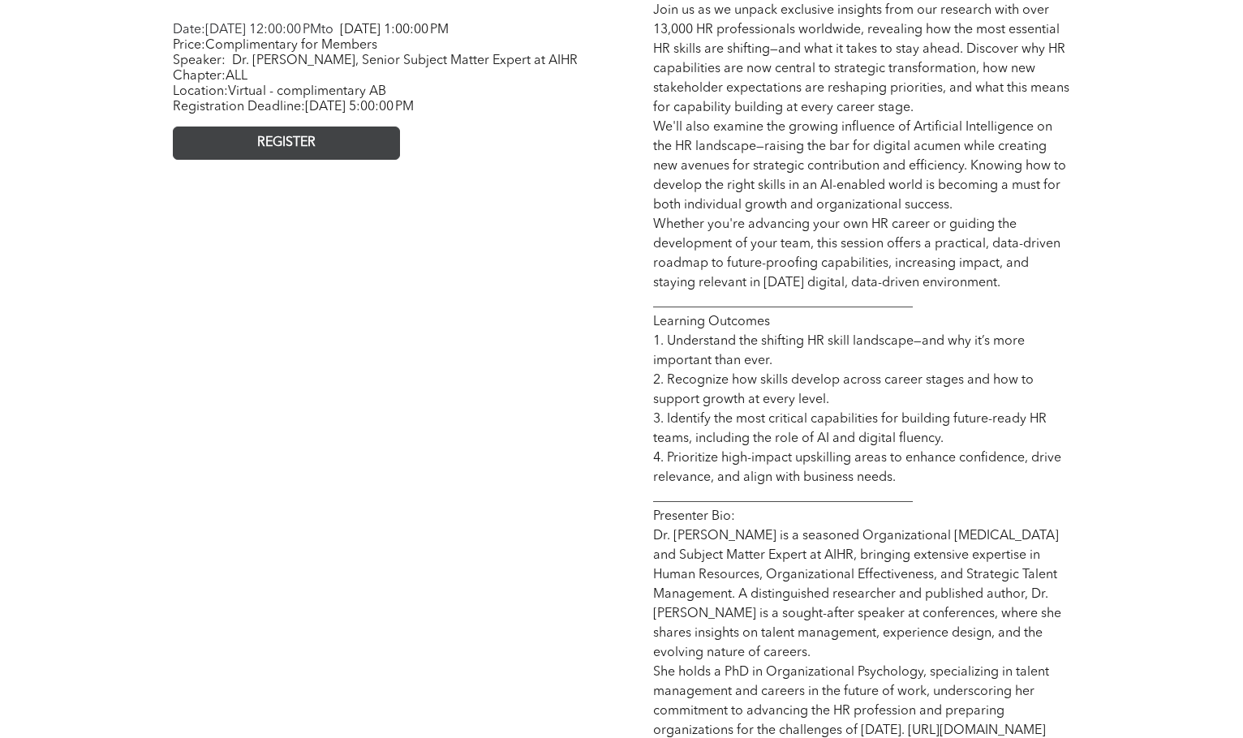
click at [305, 151] on span "REGISTER" at bounding box center [286, 142] width 58 height 15
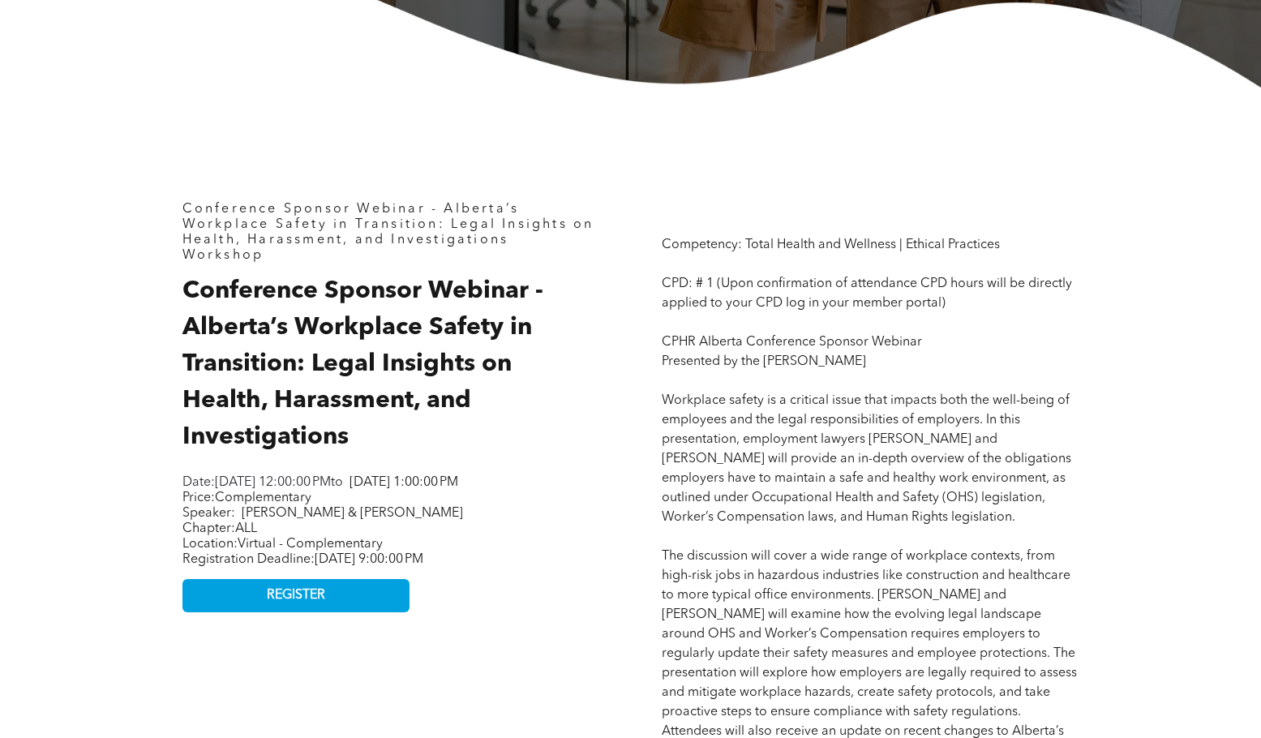
scroll to position [730, 0]
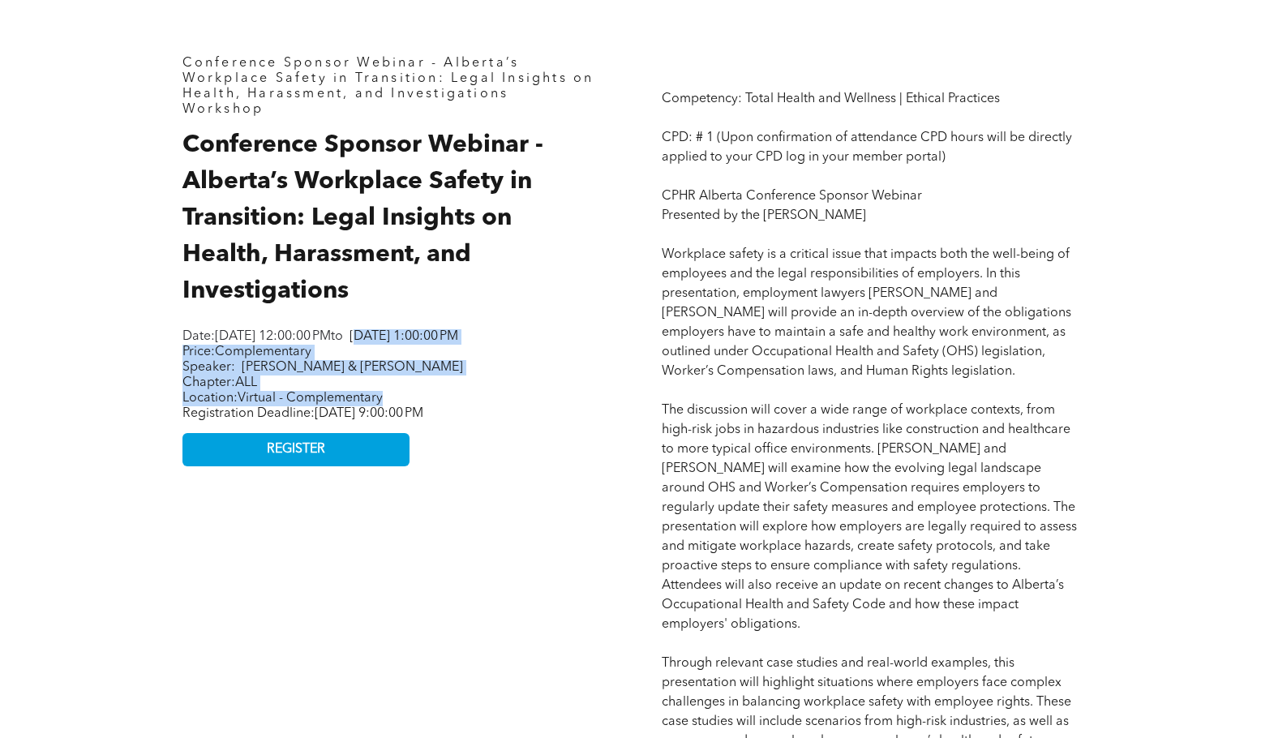
drag, startPoint x: 504, startPoint y: 324, endPoint x: 514, endPoint y: 410, distance: 86.6
click at [514, 410] on p "Location: Virtual - Complementary Registration Deadline: [DATE] 9:00:00 PM" at bounding box center [386, 406] width 406 height 31
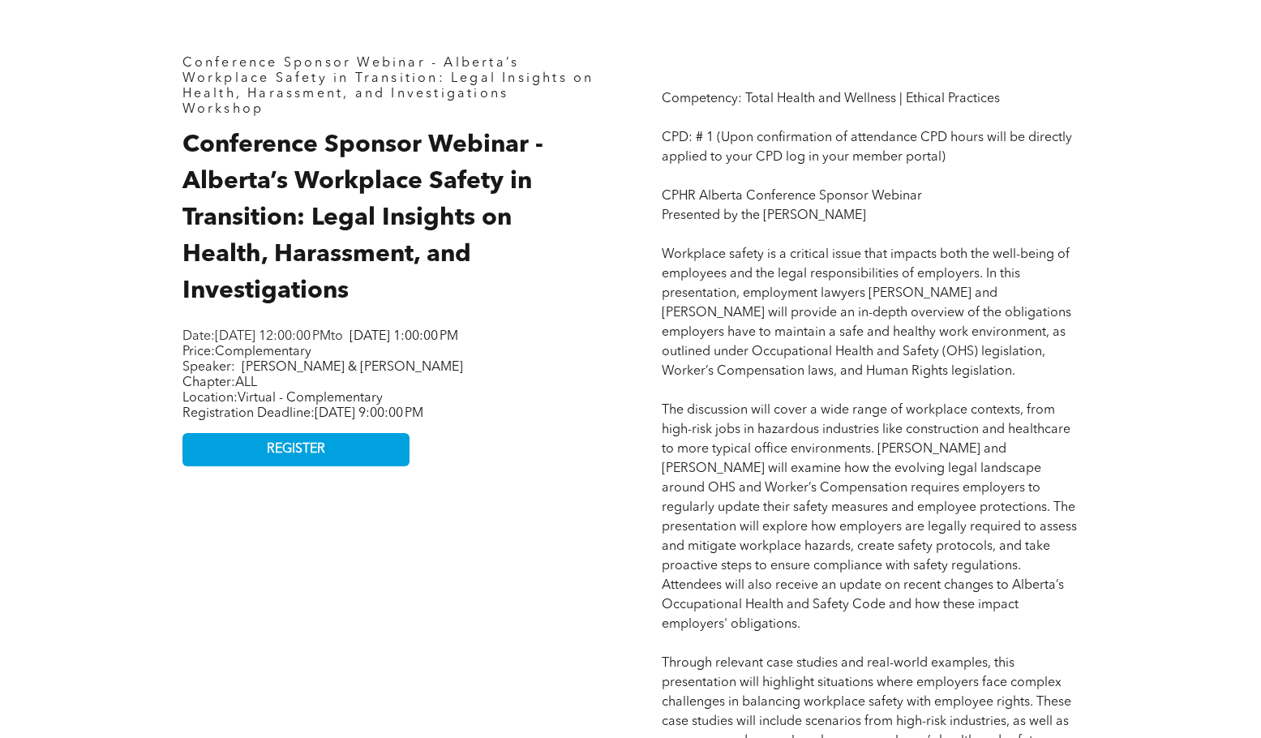
drag, startPoint x: 296, startPoint y: 208, endPoint x: 466, endPoint y: 293, distance: 189.4
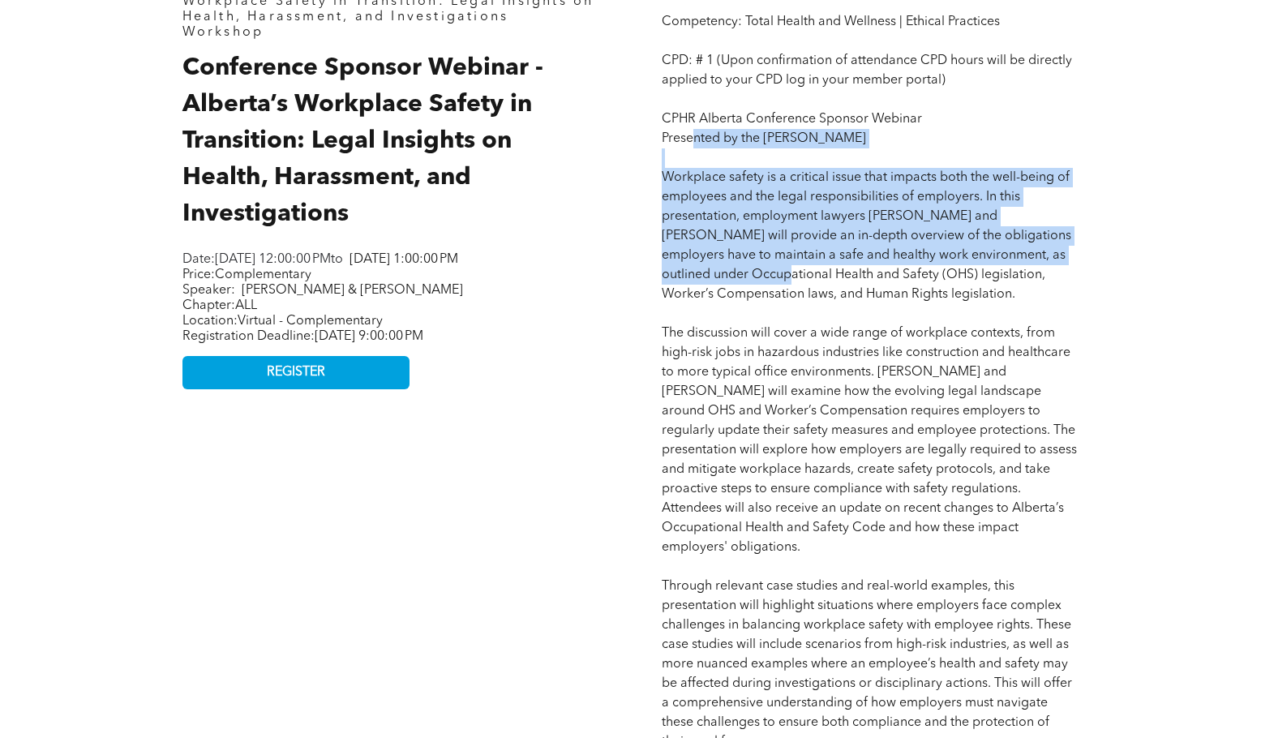
scroll to position [811, 0]
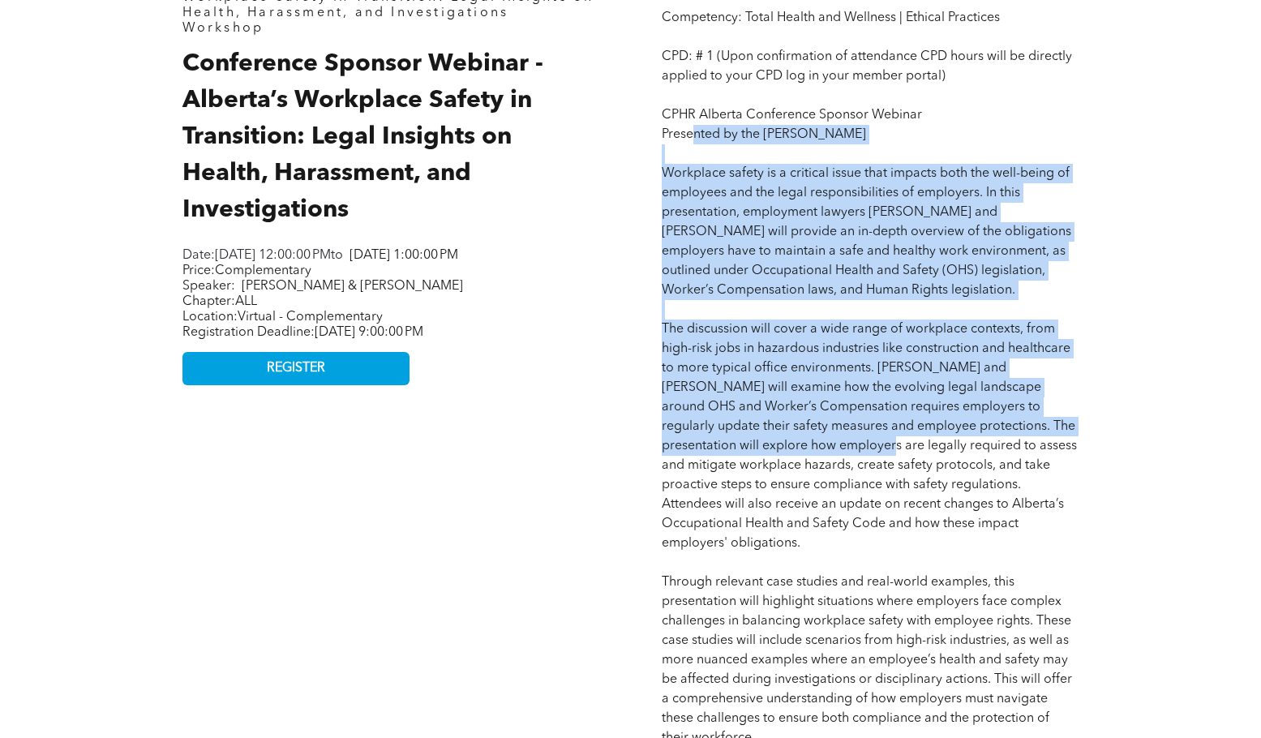
drag, startPoint x: 696, startPoint y: 226, endPoint x: 739, endPoint y: 445, distance: 223.2
click at [739, 445] on span "Competency: Total Health and Wellness | Ethical Practices CPD: # 1 (Upon confir…" at bounding box center [869, 718] width 415 height 1415
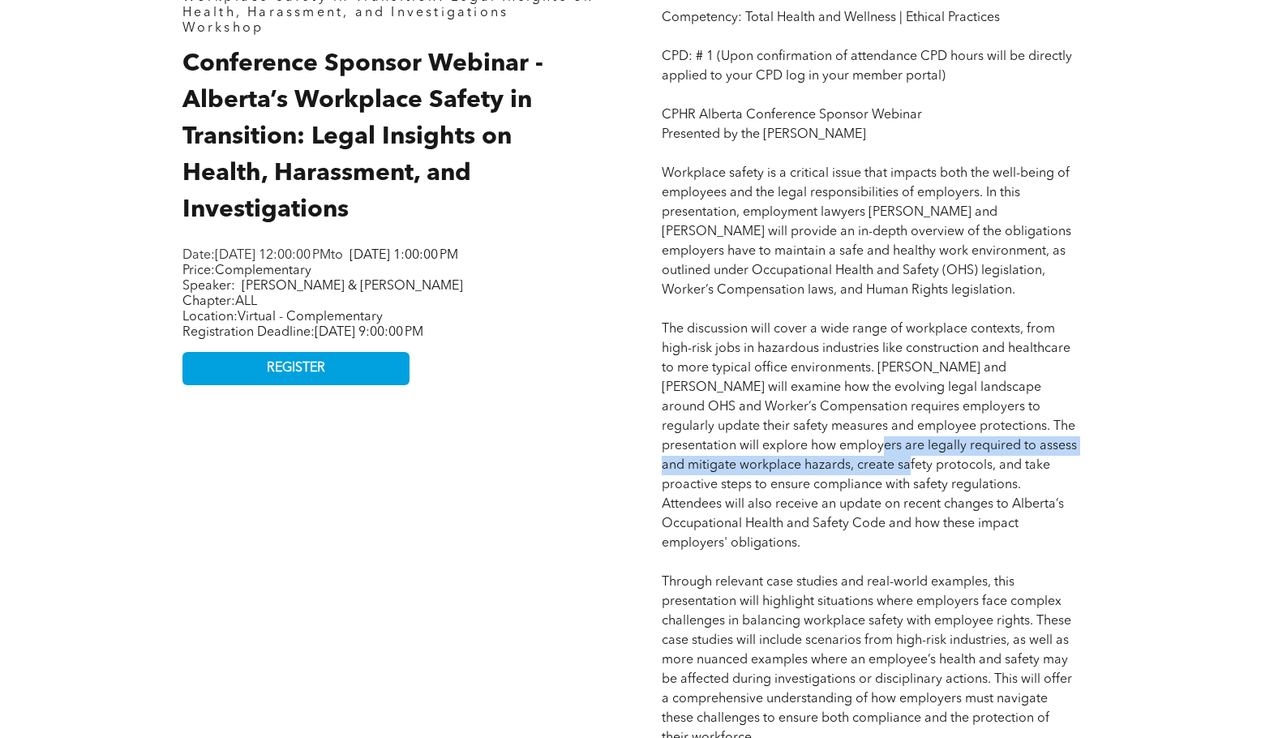
drag, startPoint x: 739, startPoint y: 445, endPoint x: 764, endPoint y: 463, distance: 30.8
click at [763, 463] on span "Competency: Total Health and Wellness | Ethical Practices CPD: # 1 (Upon confir…" at bounding box center [869, 718] width 415 height 1415
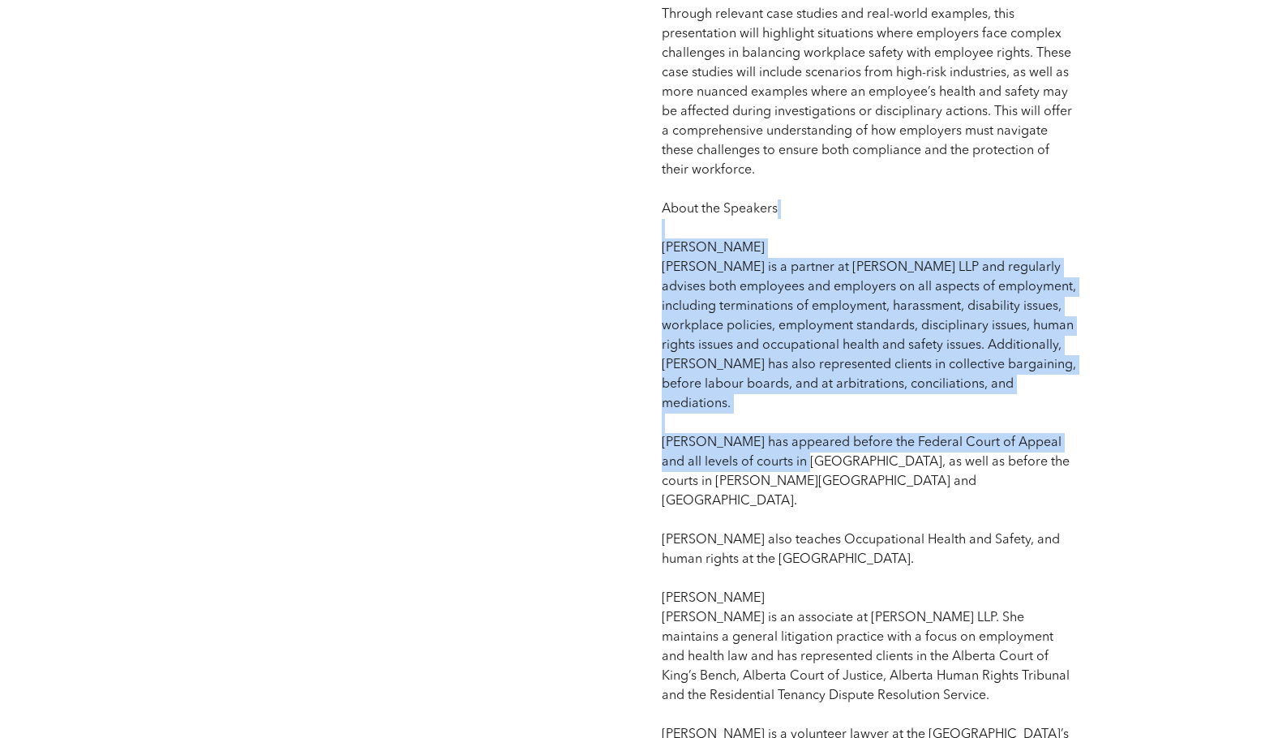
drag, startPoint x: 776, startPoint y: 452, endPoint x: 776, endPoint y: 428, distance: 24.3
click at [776, 428] on p "Competency: Total Health and Wellness | Ethical Practices CPD: # 1 (Upon confir…" at bounding box center [870, 150] width 417 height 1421
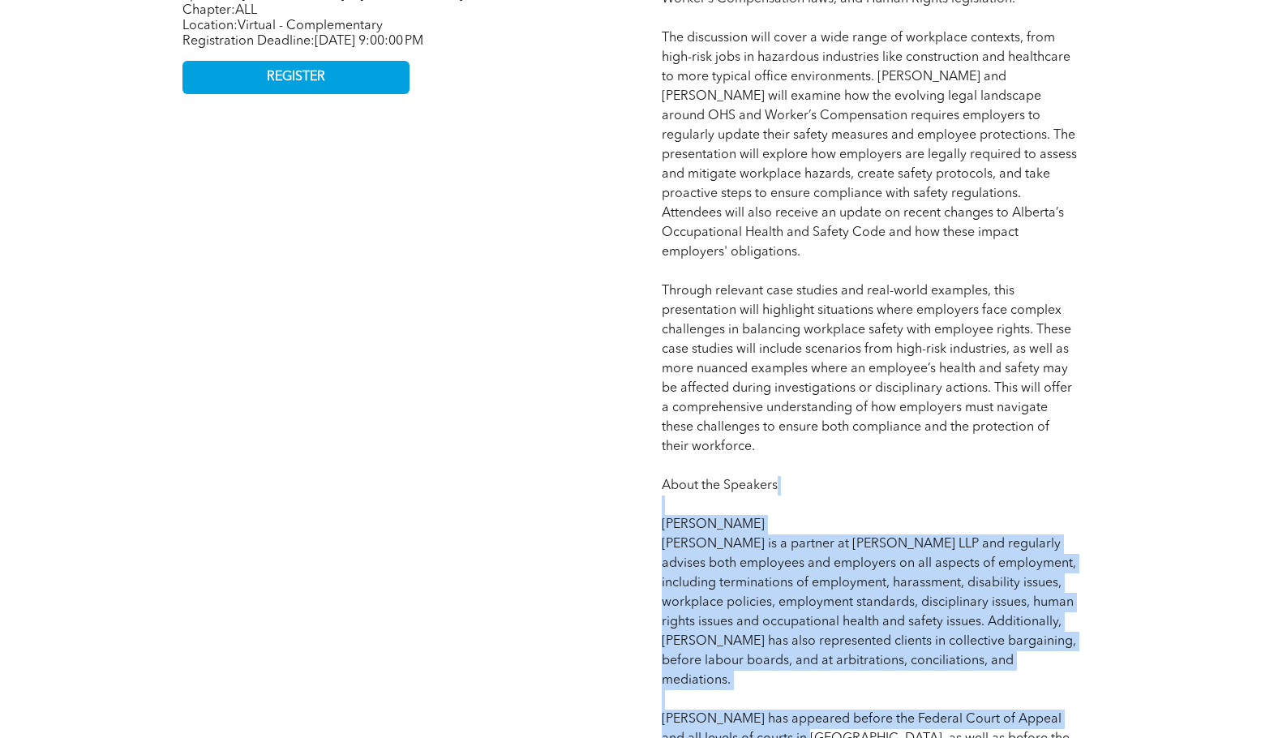
scroll to position [973, 0]
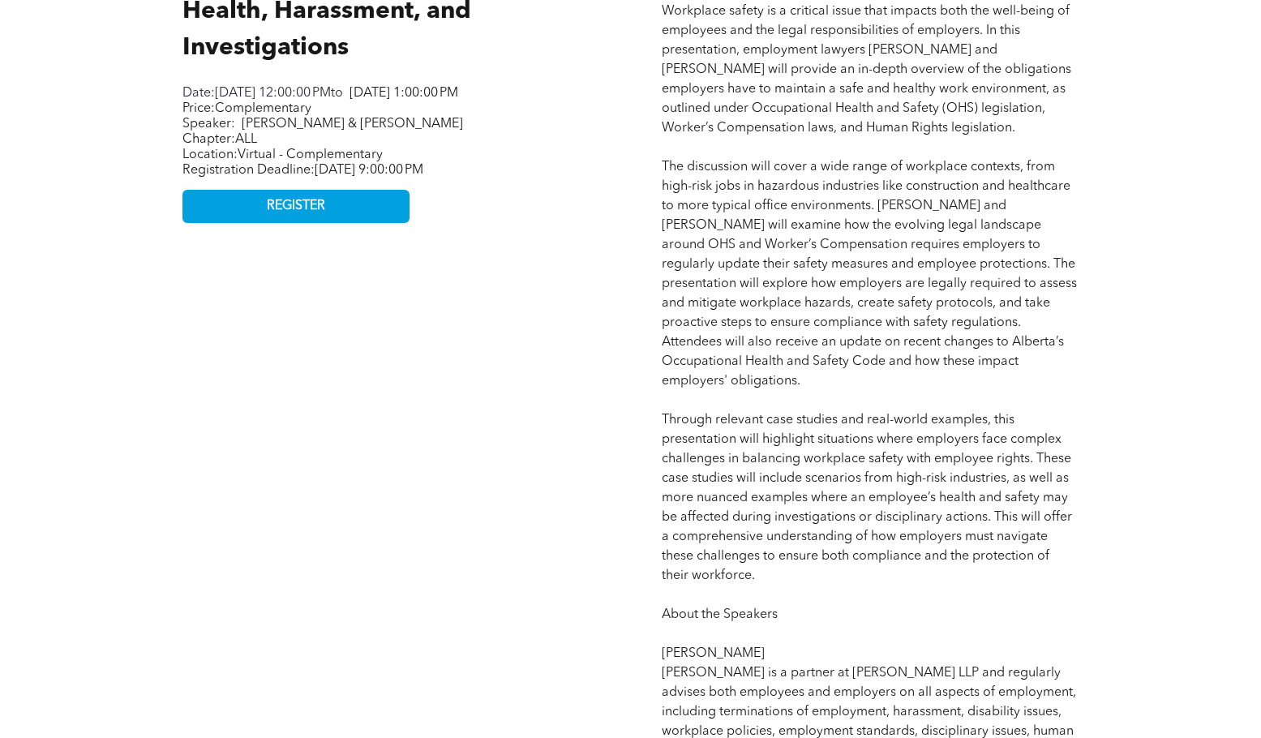
click at [476, 384] on div "Conference Sponsor Webinar - Alberta’s Workplace Safety in Transition: Legal In…" at bounding box center [391, 540] width 443 height 1480
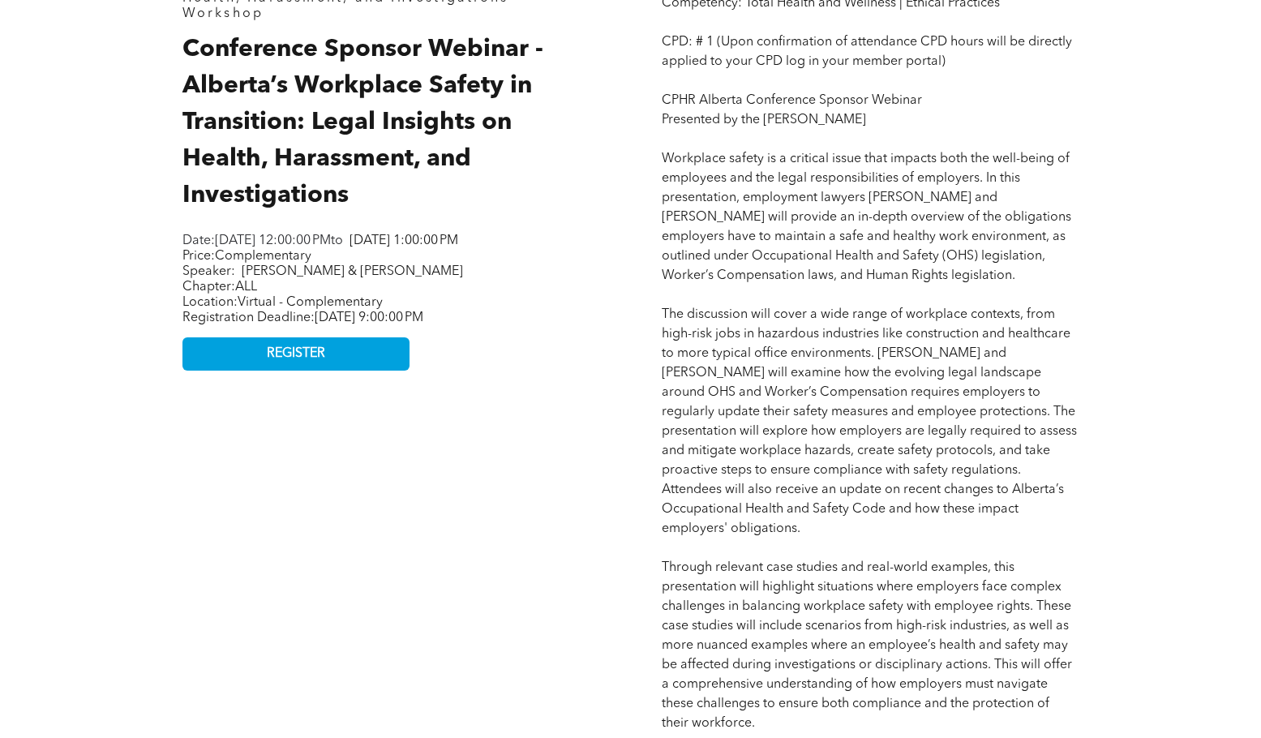
scroll to position [649, 0]
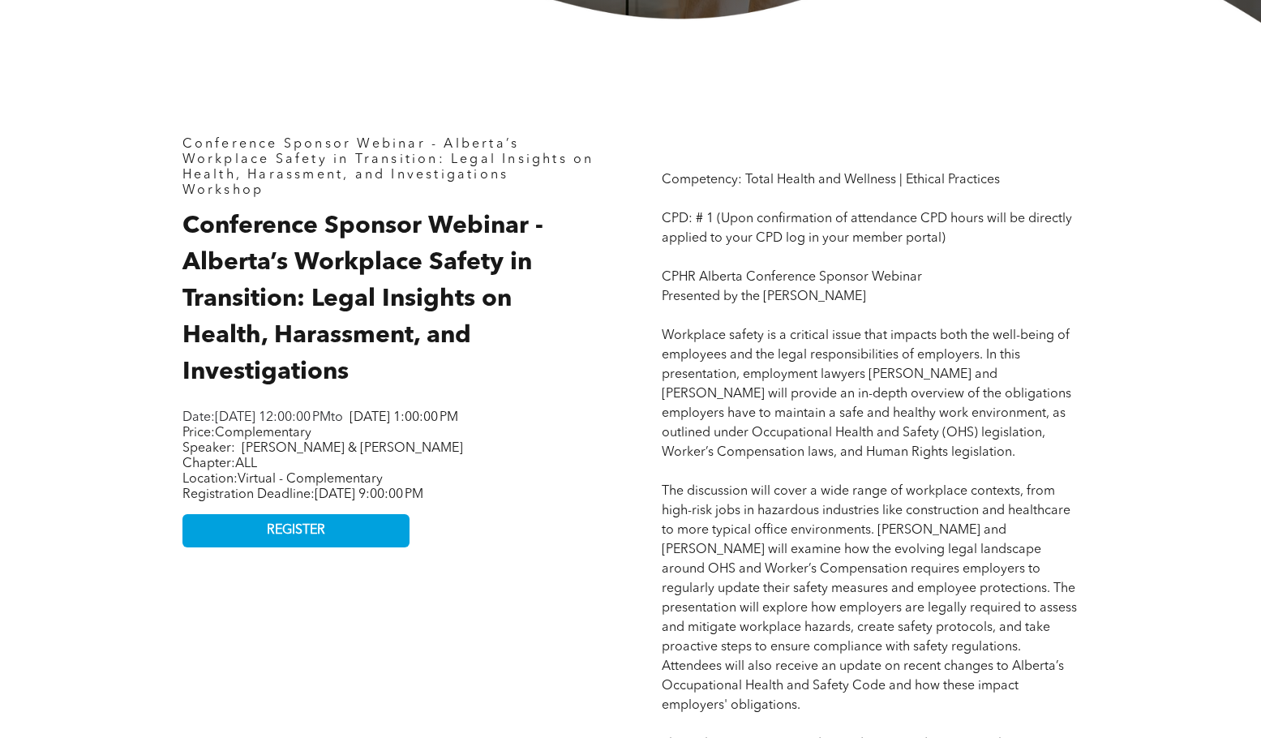
click at [388, 234] on span "Conference Sponsor Webinar - Alberta’s Workplace Safety in Transition: Legal In…" at bounding box center [363, 299] width 361 height 170
click at [334, 270] on span "Conference Sponsor Webinar - Alberta’s Workplace Safety in Transition: Legal In…" at bounding box center [363, 299] width 361 height 170
copy span "Workplace"
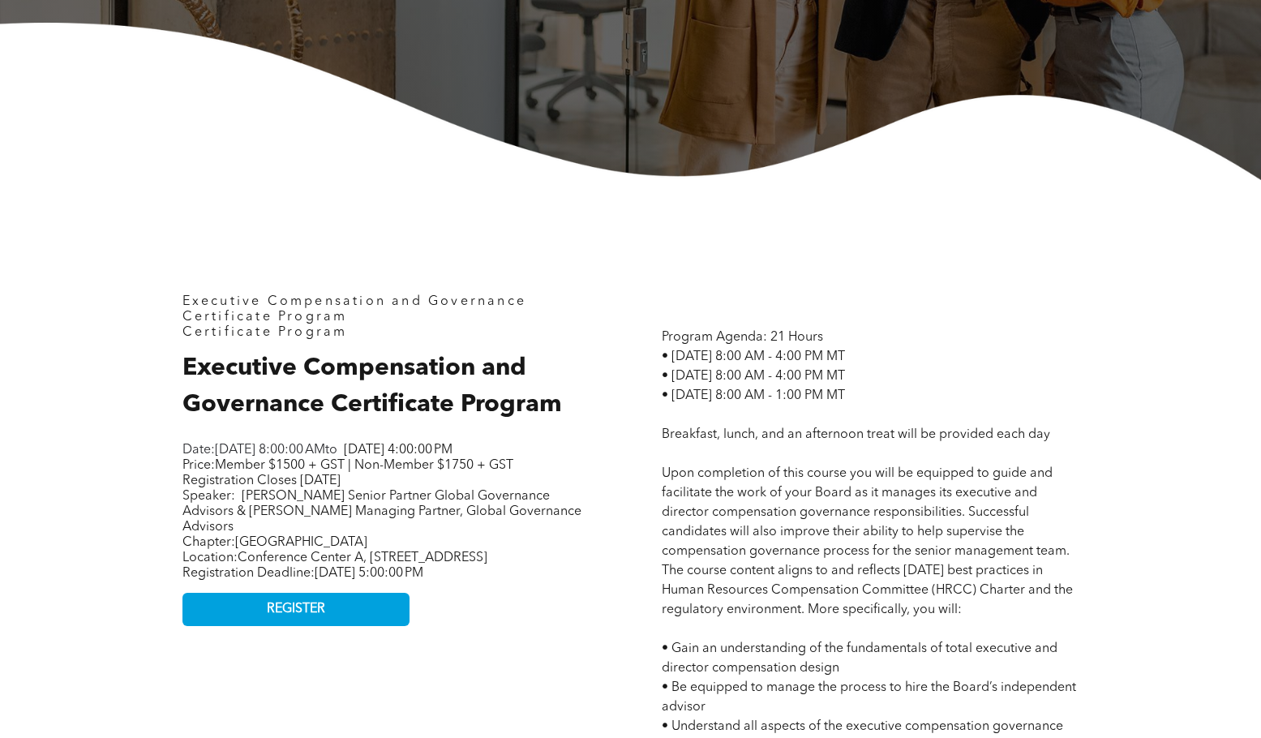
scroll to position [649, 0]
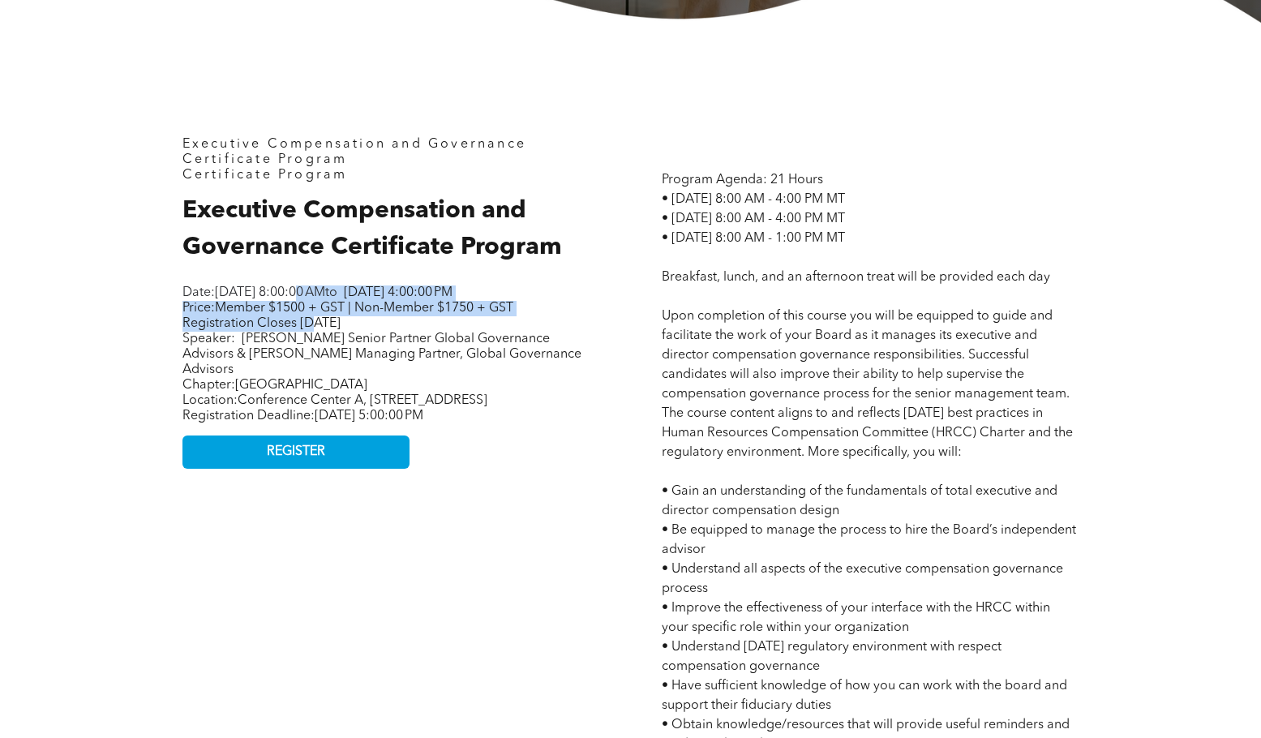
drag, startPoint x: 308, startPoint y: 307, endPoint x: 315, endPoint y: 337, distance: 29.9
click at [315, 337] on div "Date: [DATE] 8:00:00 AM to [DATE] 4:00:00 PM Price: Member $1500 + GST | Non-Me…" at bounding box center [386, 355] width 406 height 142
drag, startPoint x: 324, startPoint y: 383, endPoint x: 242, endPoint y: 327, distance: 99.2
click at [242, 327] on p "Price: Member $1500 + GST | Non-Member $1750 + GST Registration Closes [DATE] S…" at bounding box center [386, 339] width 406 height 77
click at [242, 327] on span "Member $1500 + GST | Non-Member $1750 + GST Registration Closes October 19, 2025" at bounding box center [348, 316] width 331 height 28
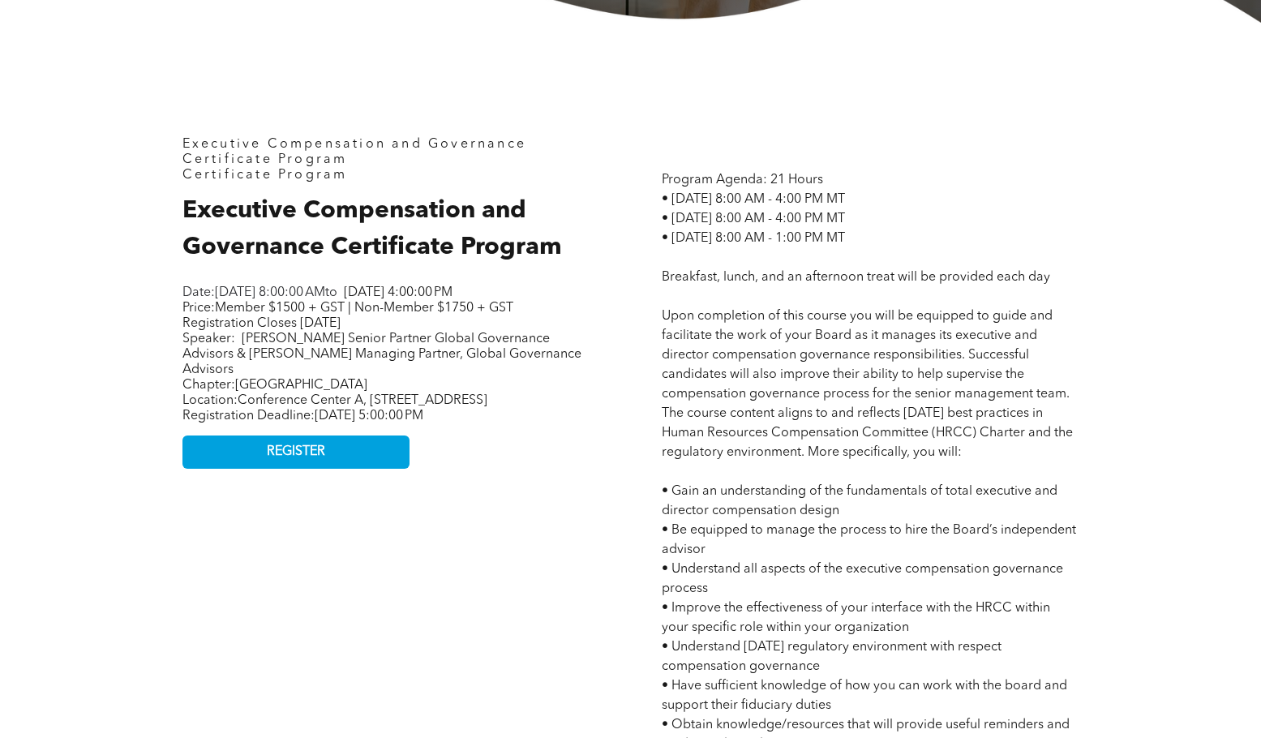
drag, startPoint x: 242, startPoint y: 327, endPoint x: 293, endPoint y: 437, distance: 121.6
click at [293, 426] on div "Date: Tuesday, October 21, 2025, 8:00:00 AM to Thursday, October 23, 2025, 4:00…" at bounding box center [386, 355] width 406 height 142
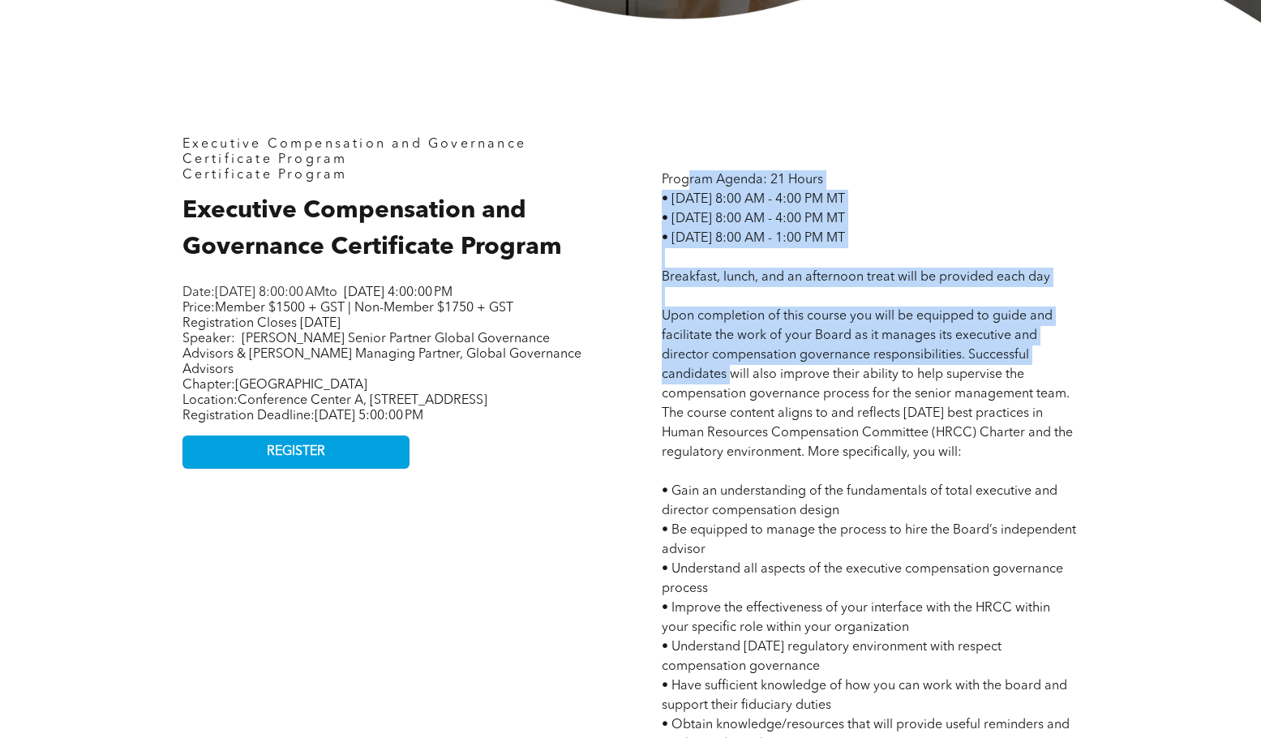
drag, startPoint x: 690, startPoint y: 174, endPoint x: 729, endPoint y: 382, distance: 211.4
click at [729, 378] on span "Program Agenda: 21 Hours • Tuesday October 21, 2025 - 8:00 AM - 4:00 PM MT • We…" at bounding box center [869, 677] width 415 height 1006
click at [729, 384] on p "Program Agenda: 21 Hours • Tuesday October 21, 2025 - 8:00 AM - 4:00 PM MT • We…" at bounding box center [870, 676] width 417 height 1012
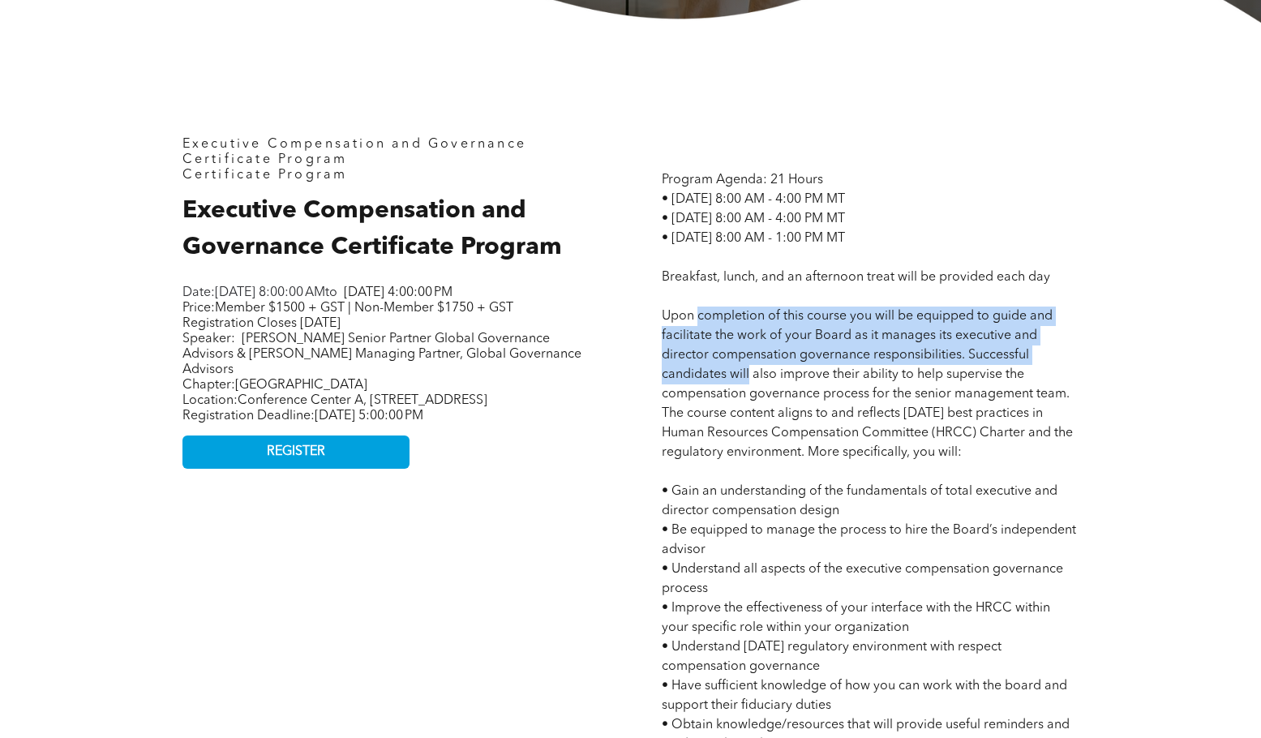
drag, startPoint x: 729, startPoint y: 384, endPoint x: 741, endPoint y: 318, distance: 66.7
click at [741, 318] on p "Program Agenda: 21 Hours • Tuesday October 21, 2025 - 8:00 AM - 4:00 PM MT • We…" at bounding box center [870, 676] width 417 height 1012
click at [741, 318] on span "Program Agenda: 21 Hours • Tuesday October 21, 2025 - 8:00 AM - 4:00 PM MT • We…" at bounding box center [869, 677] width 415 height 1006
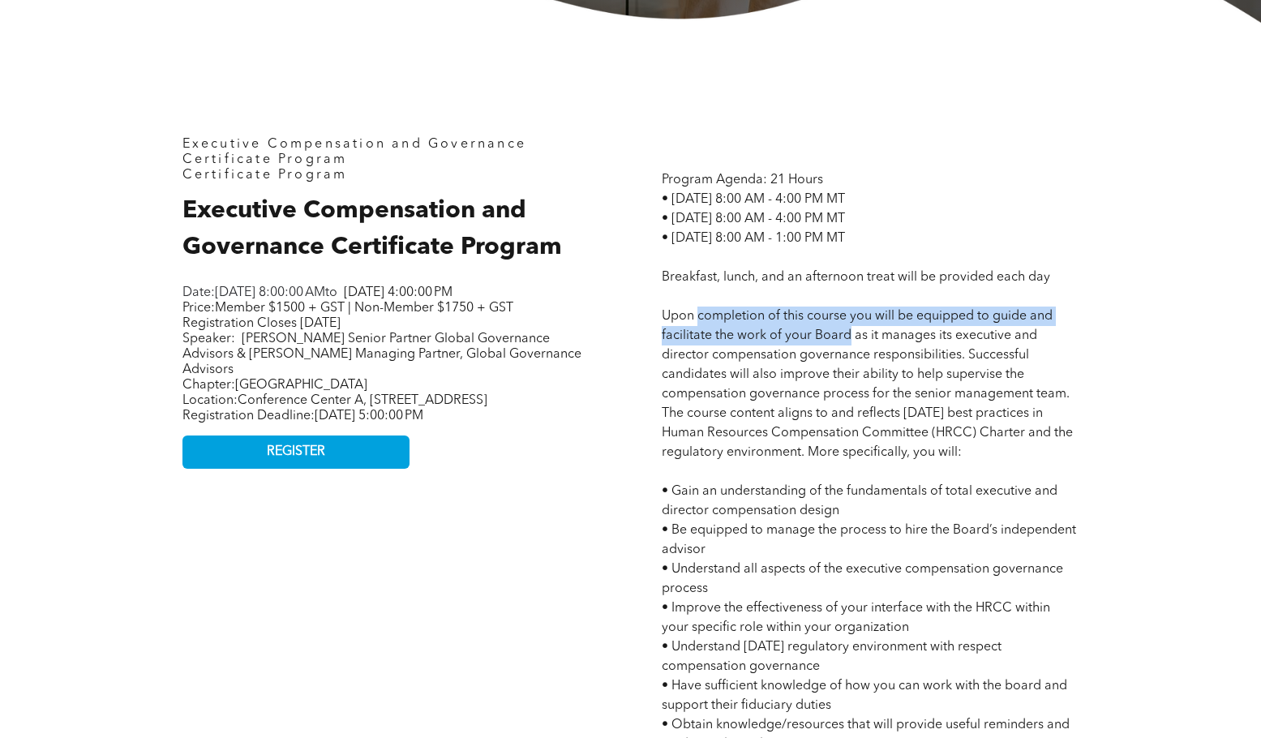
drag, startPoint x: 741, startPoint y: 318, endPoint x: 836, endPoint y: 337, distance: 97.7
click at [836, 337] on span "Program Agenda: 21 Hours • Tuesday October 21, 2025 - 8:00 AM - 4:00 PM MT • We…" at bounding box center [869, 677] width 415 height 1006
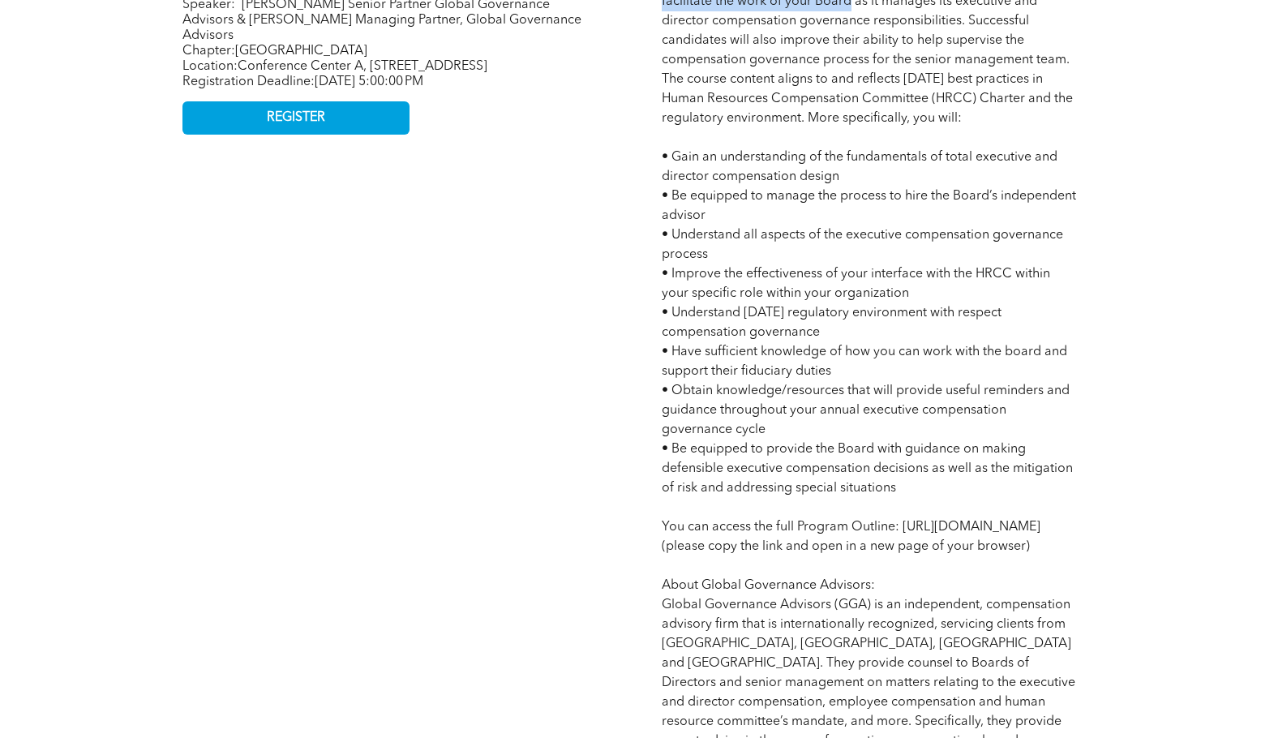
scroll to position [1022, 0]
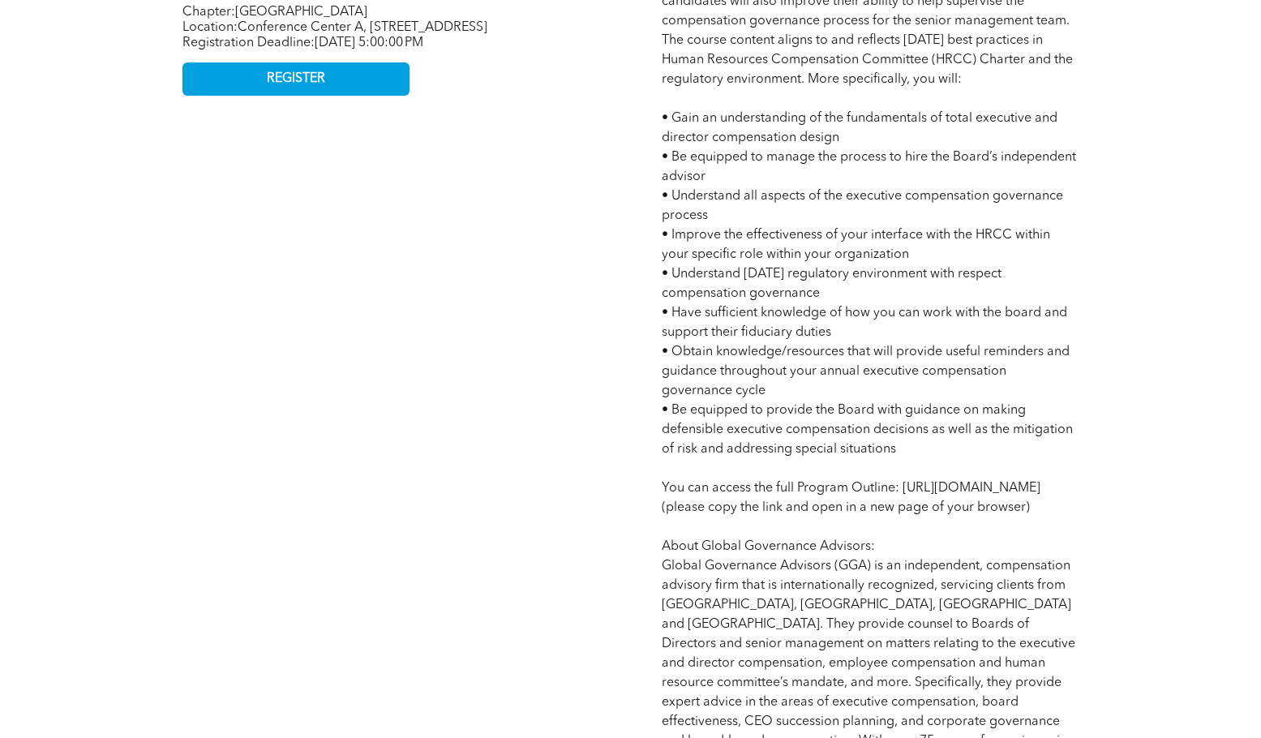
click at [669, 513] on span "Program Agenda: 21 Hours • Tuesday October 21, 2025 - 8:00 AM - 4:00 PM MT • We…" at bounding box center [869, 303] width 415 height 1006
drag, startPoint x: 669, startPoint y: 513, endPoint x: 894, endPoint y: 552, distance: 228.1
click at [894, 552] on span "Program Agenda: 21 Hours • Tuesday October 21, 2025 - 8:00 AM - 4:00 PM MT • We…" at bounding box center [869, 303] width 415 height 1006
copy span "https://members.cphrab.ca/images/My_Images/Member%20Engagement/2025%20AECP%20Co…"
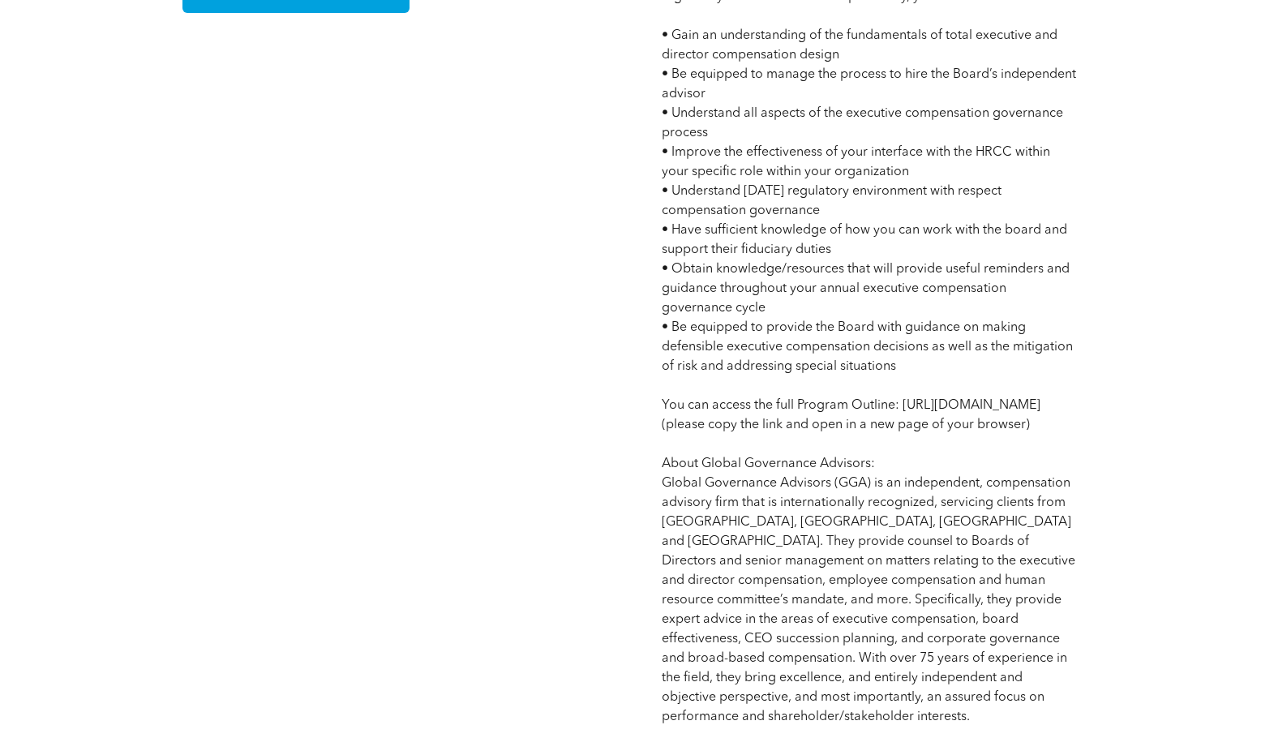
scroll to position [1184, 0]
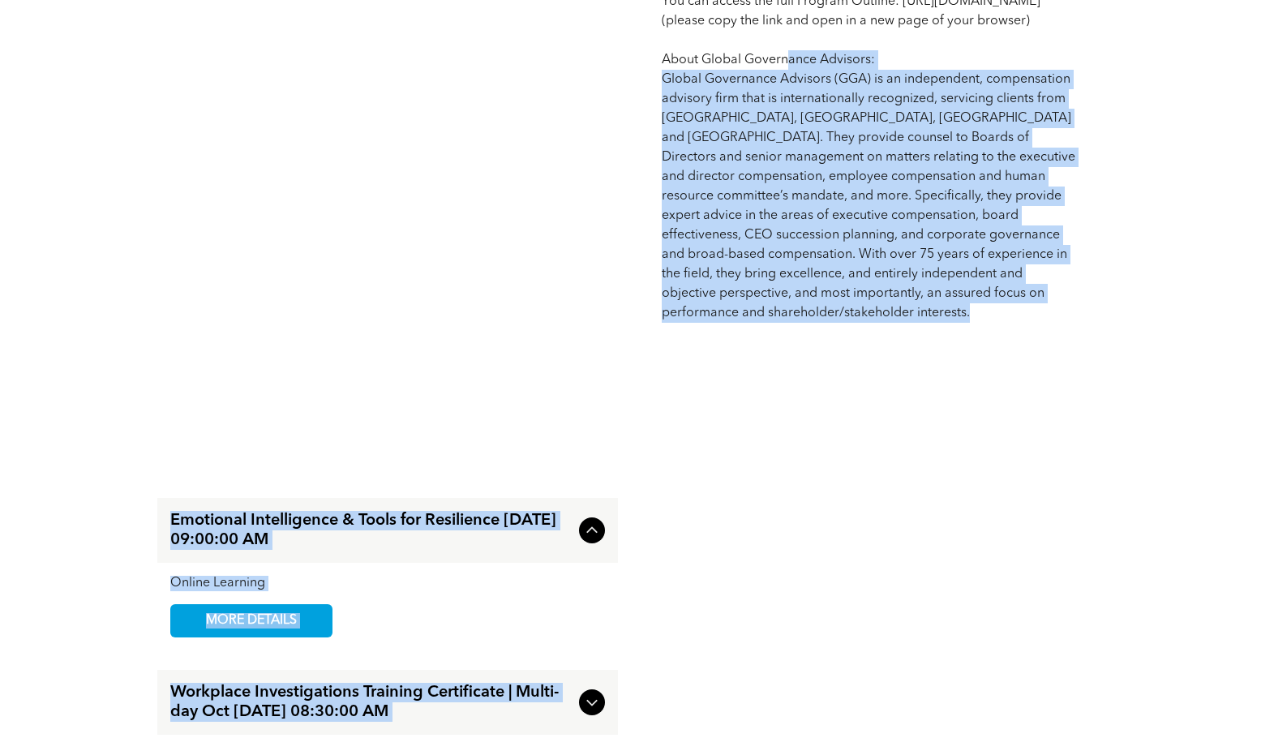
drag, startPoint x: 810, startPoint y: 488, endPoint x: 821, endPoint y: 518, distance: 31.8
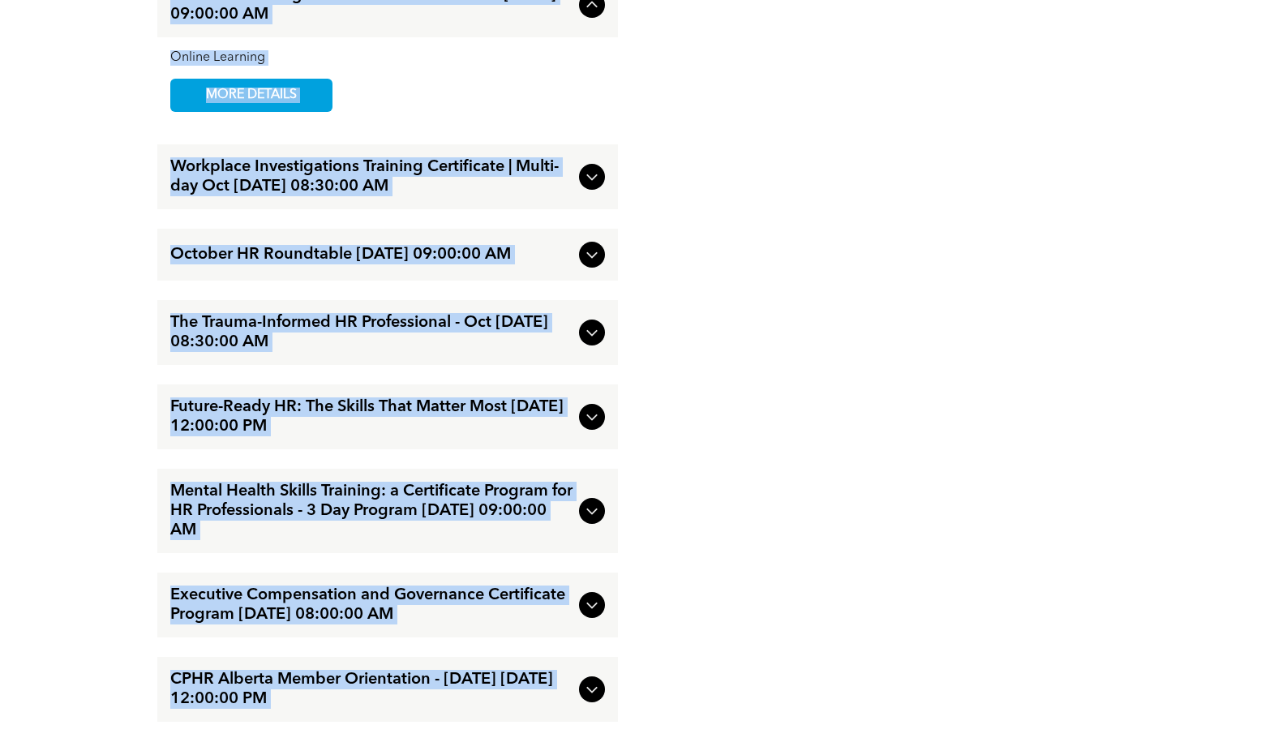
scroll to position [2158, 0]
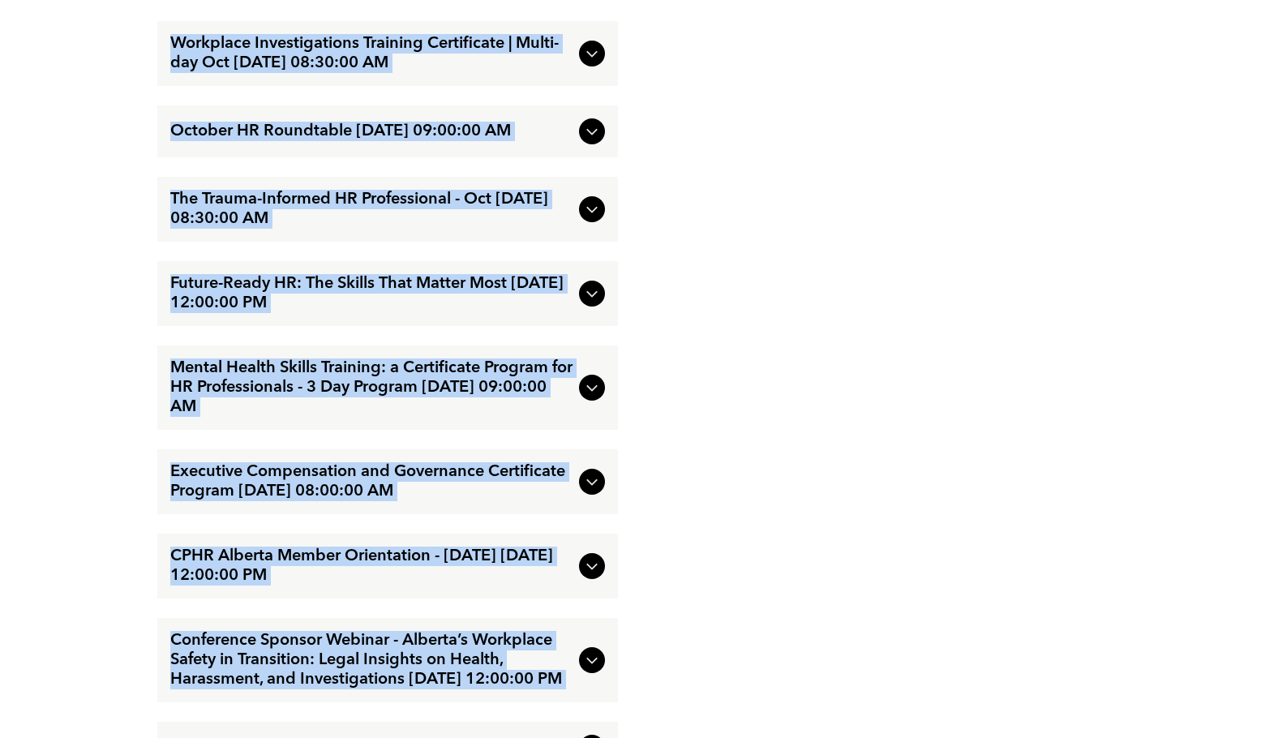
click at [713, 464] on div at bounding box center [874, 558] width 487 height 1444
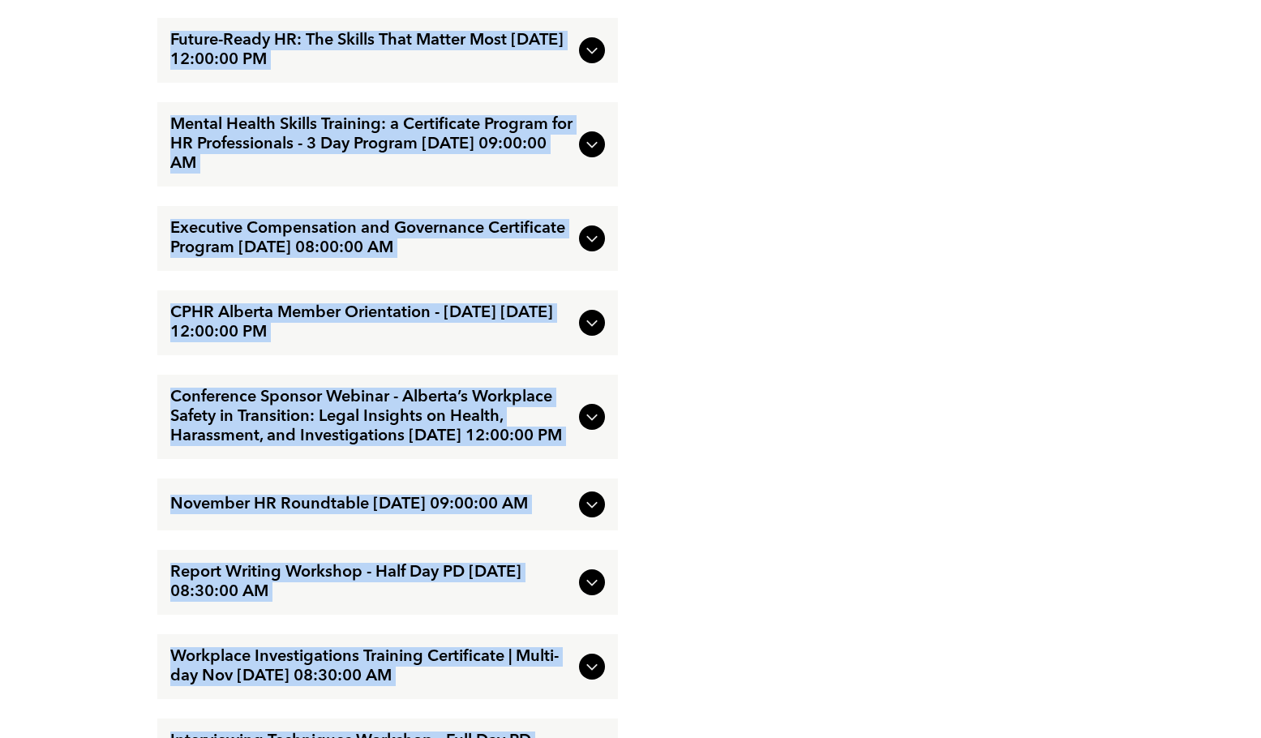
click at [799, 310] on div at bounding box center [874, 315] width 487 height 1444
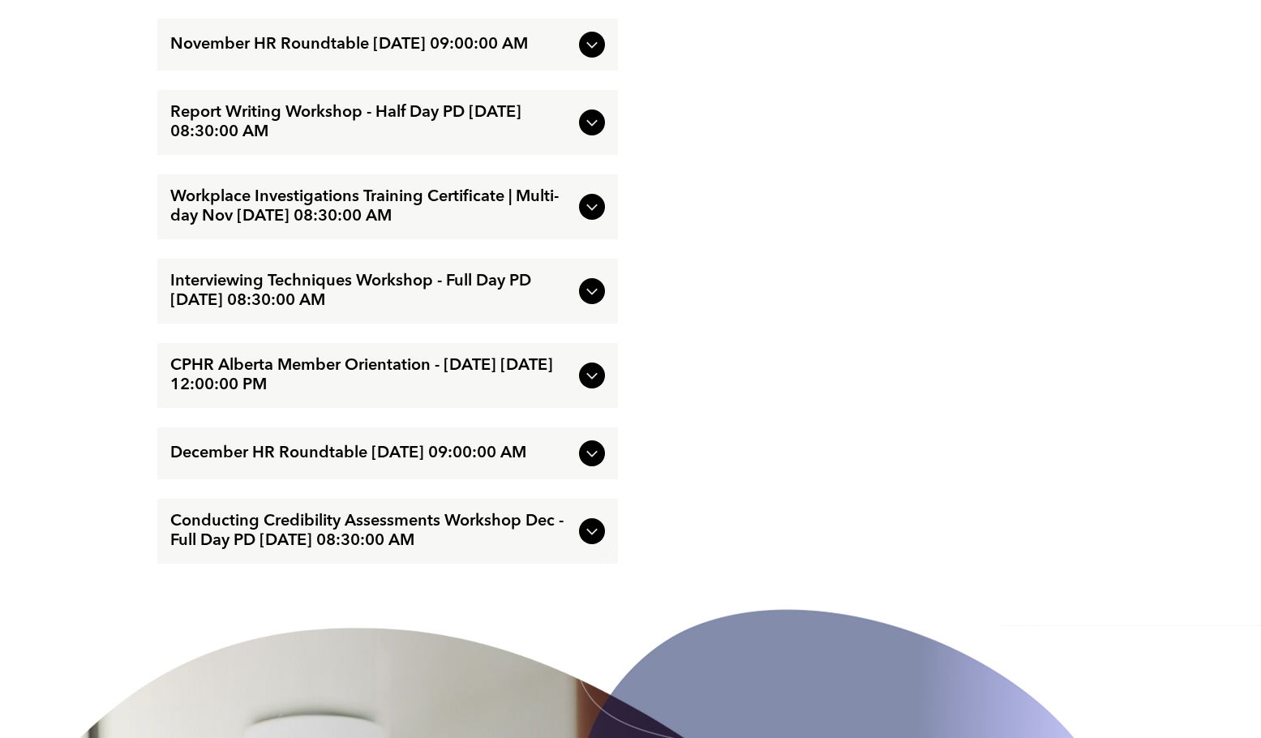
scroll to position [2888, 0]
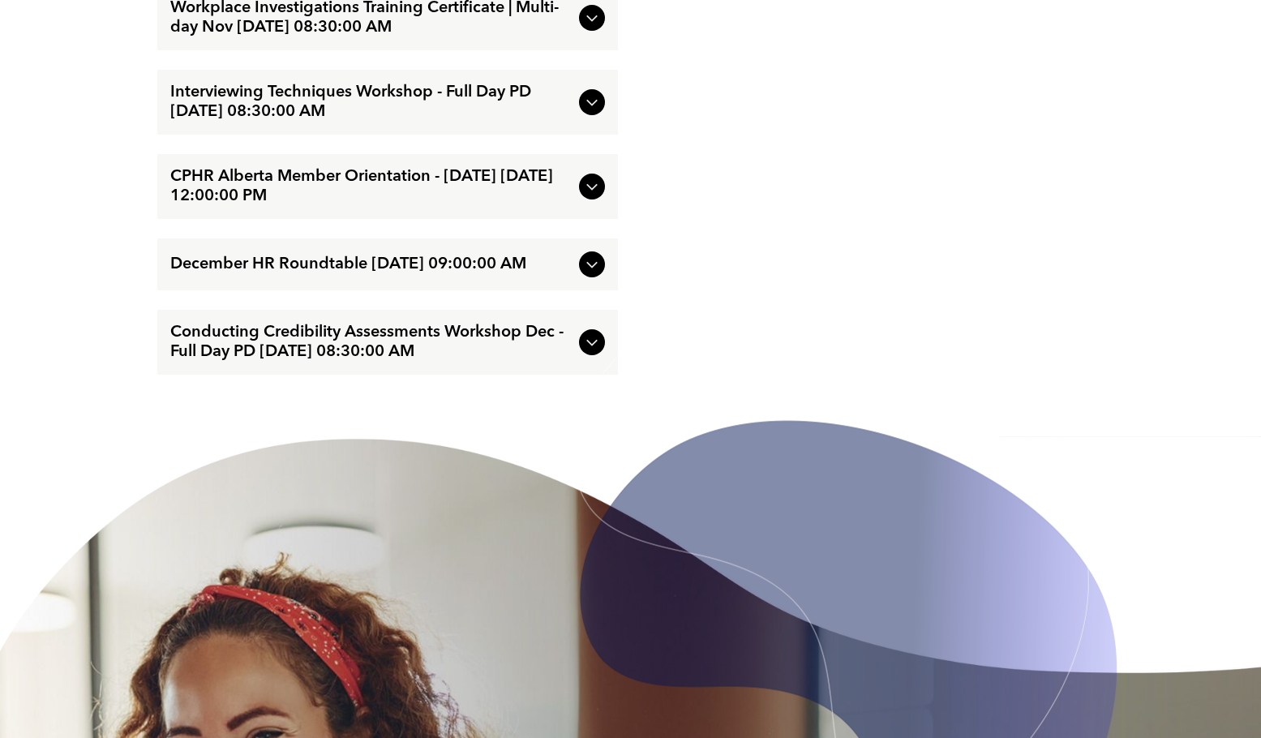
click at [359, 362] on span "Conducting Credibility Assessments Workshop Dec - Full Day PD [DATE] 08:30:00 AM" at bounding box center [371, 342] width 402 height 39
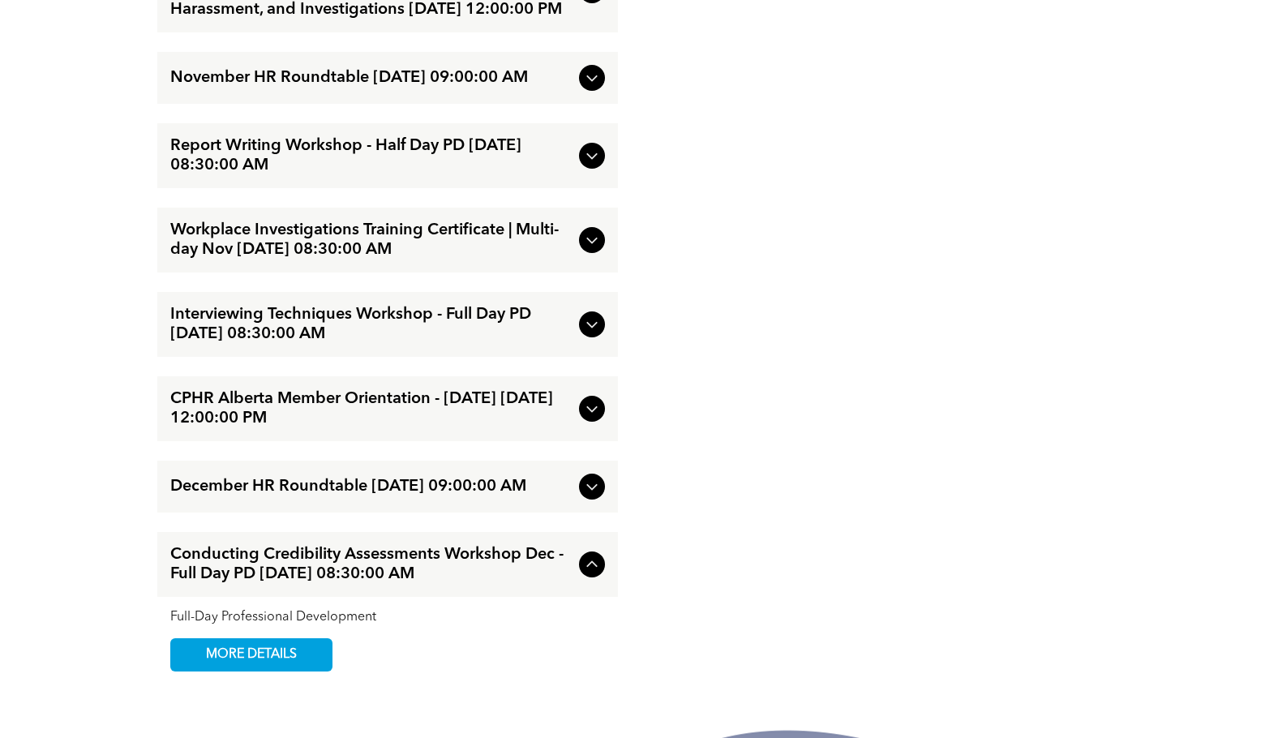
scroll to position [2719, 0]
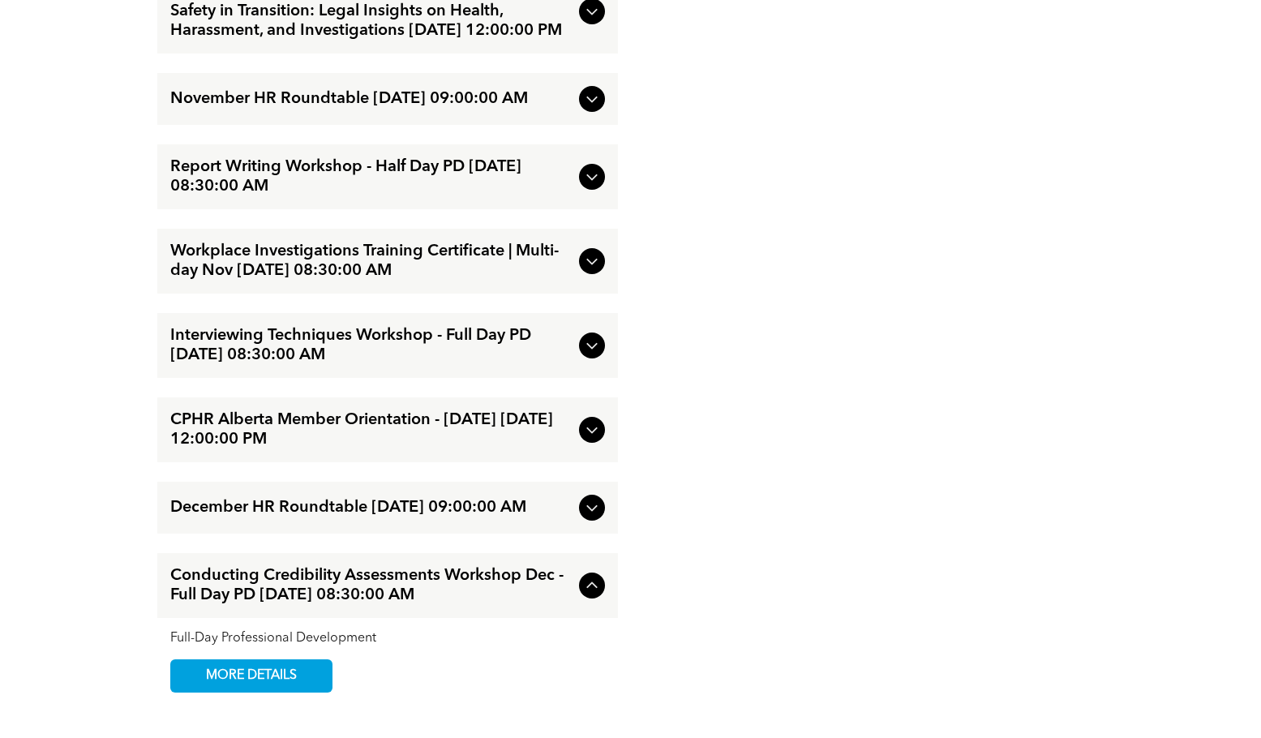
click at [272, 449] on span "CPHR Alberta Member Orientation - [DATE] [DATE] 12:00:00 PM" at bounding box center [371, 429] width 402 height 39
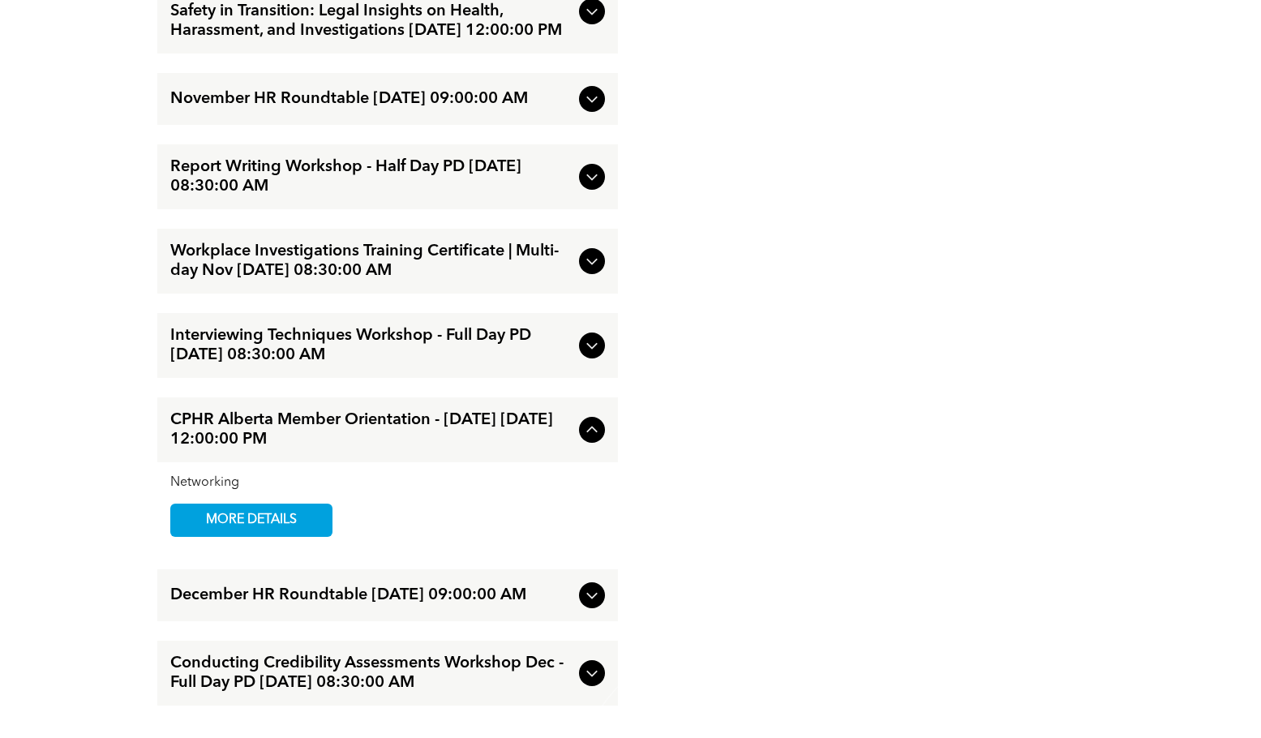
click at [295, 365] on span "Interviewing Techniques Workshop - Full Day PD [DATE] 08:30:00 AM" at bounding box center [371, 345] width 402 height 39
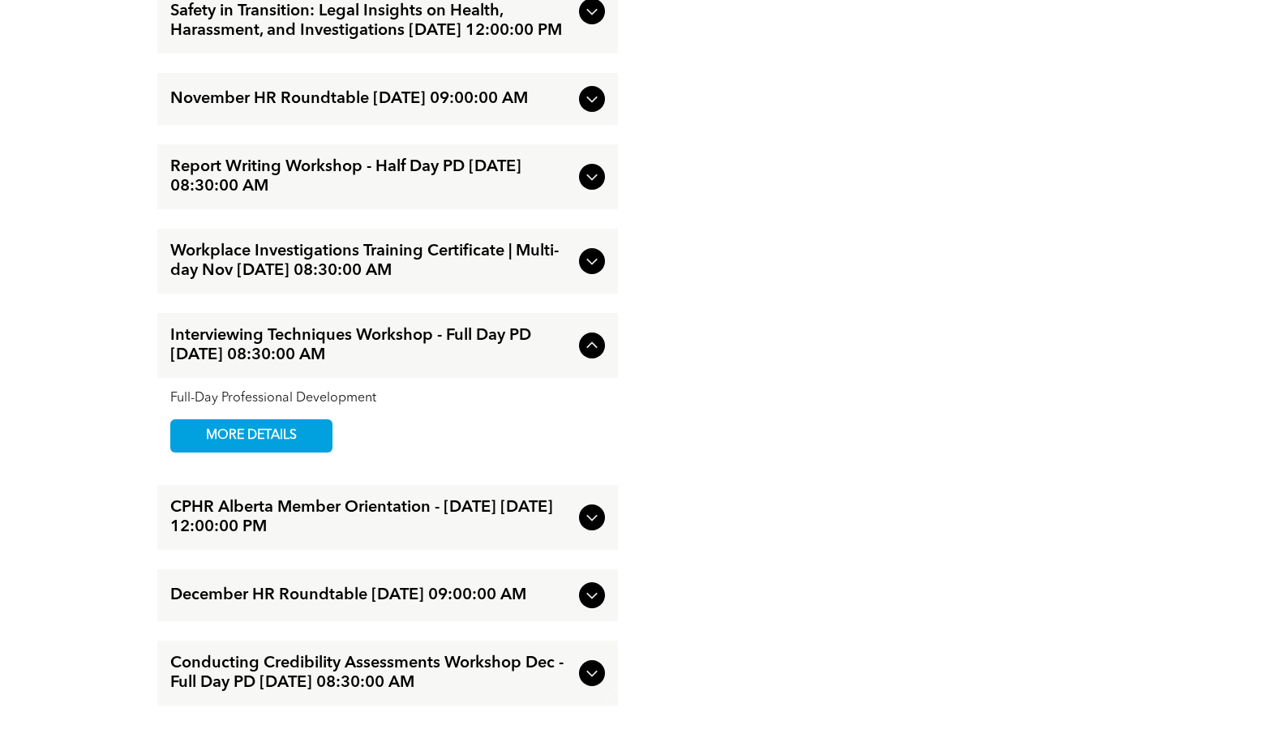
click at [335, 281] on span "Workplace Investigations Training Certificate | Multi-day Nov [DATE] 08:30:00 AM" at bounding box center [371, 261] width 402 height 39
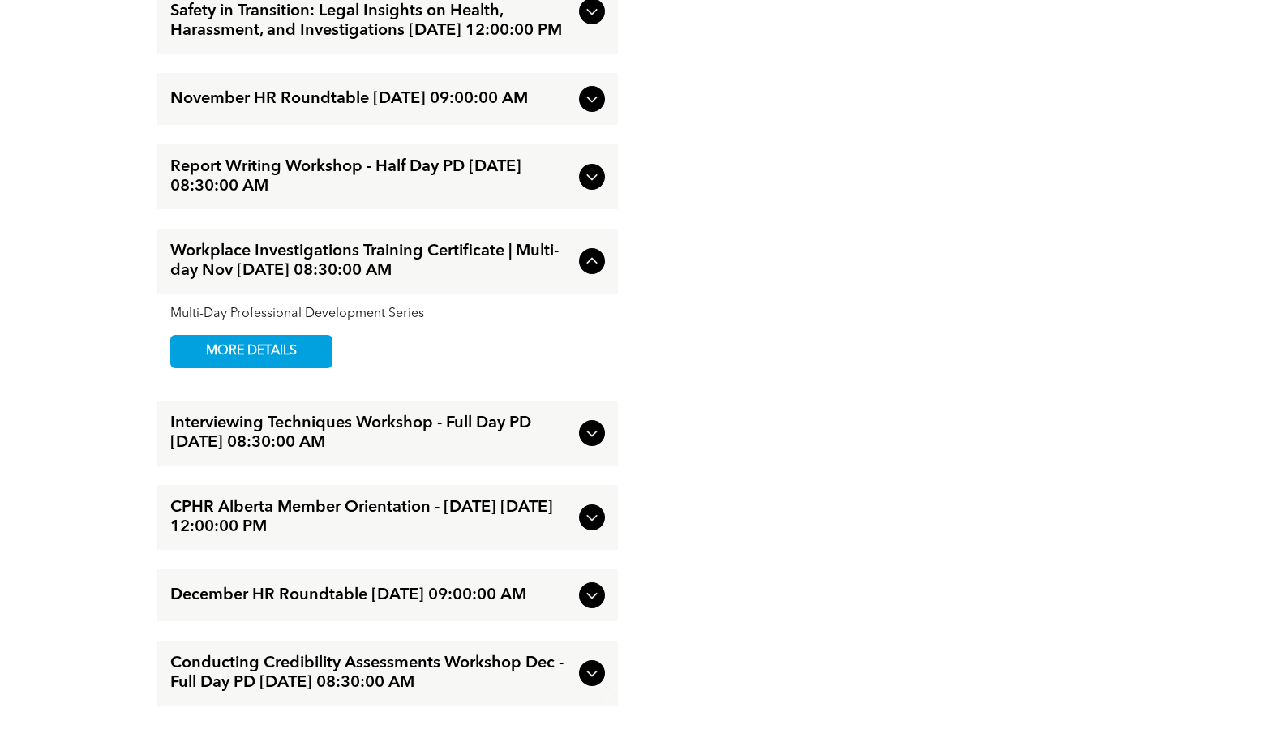
click at [357, 196] on span "Report Writing Workshop - Half Day PD [DATE] 08:30:00 AM" at bounding box center [371, 176] width 402 height 39
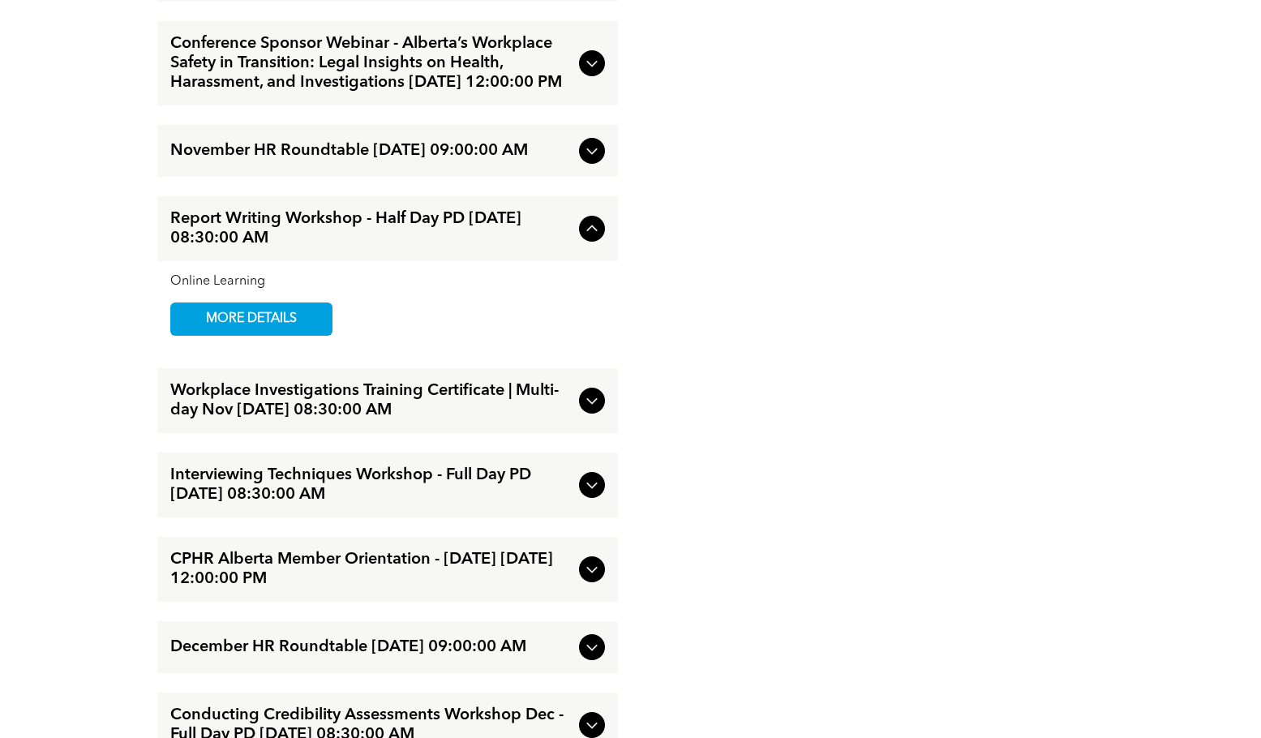
scroll to position [2638, 0]
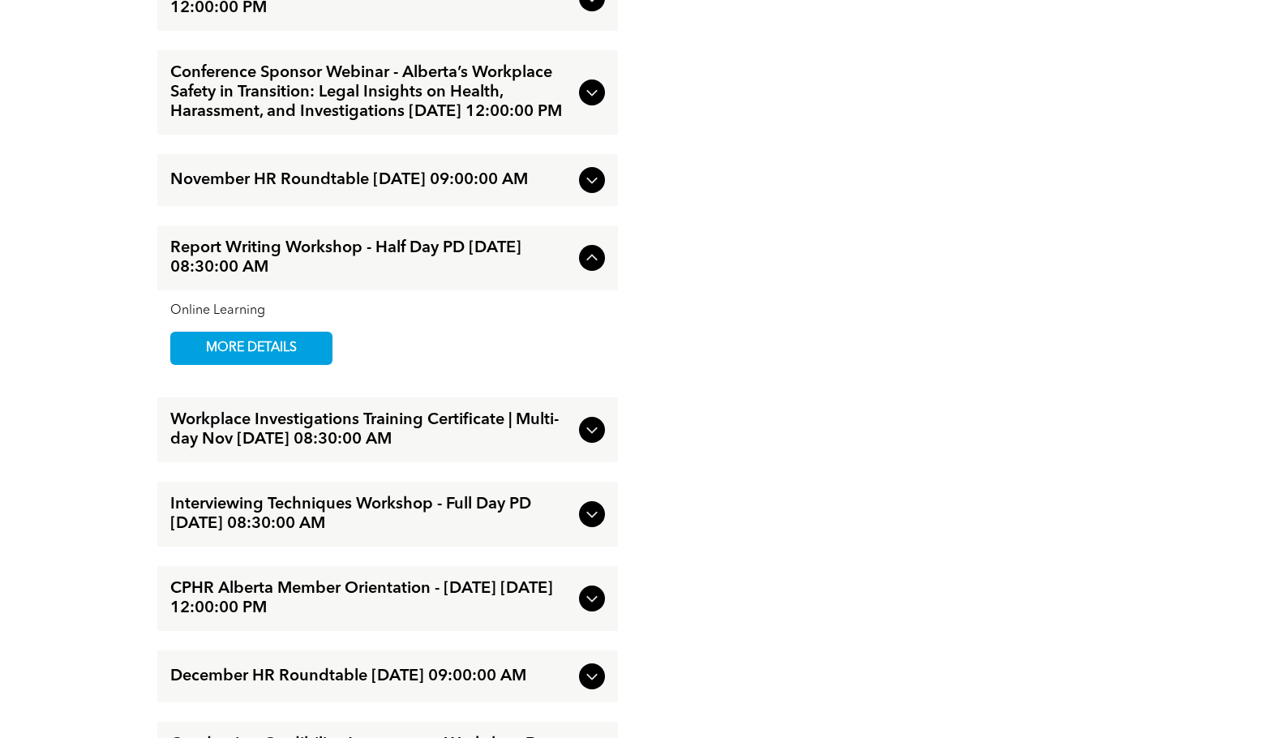
click at [358, 206] on div "November HR Roundtable [DATE] 09:00:00 AM" at bounding box center [387, 180] width 461 height 52
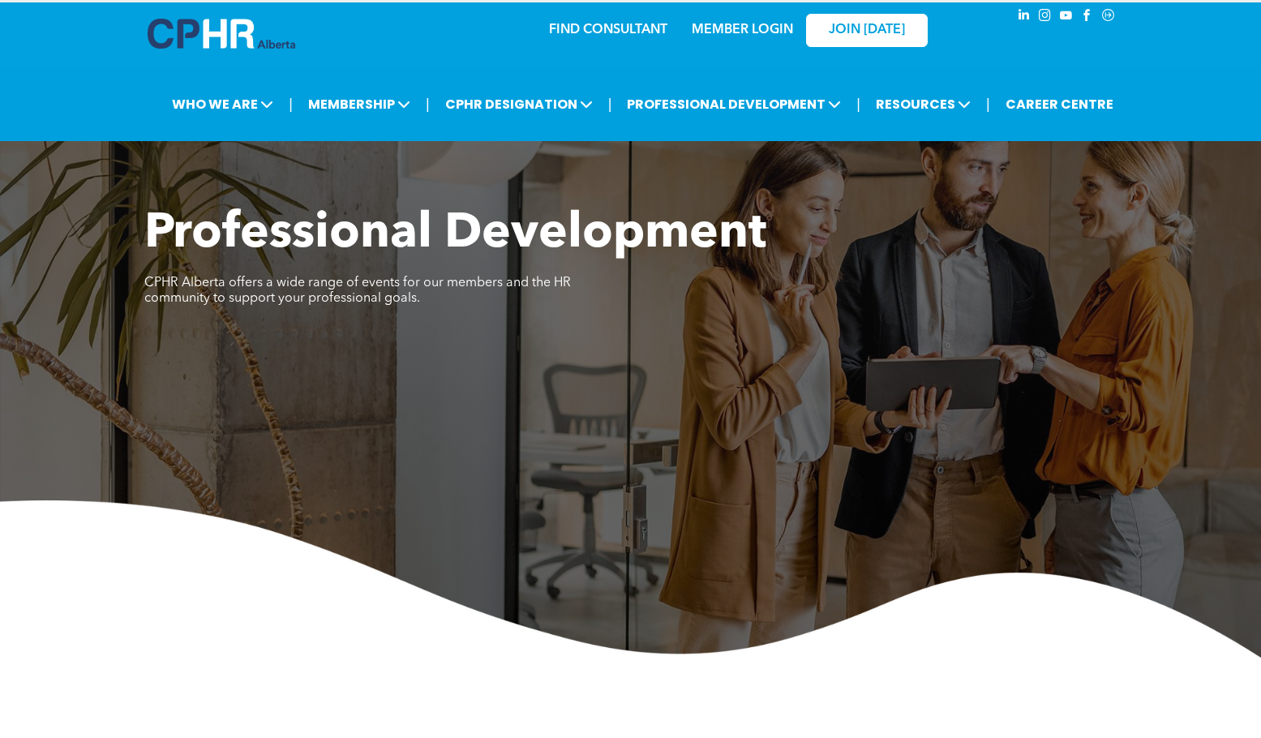
scroll to position [0, 0]
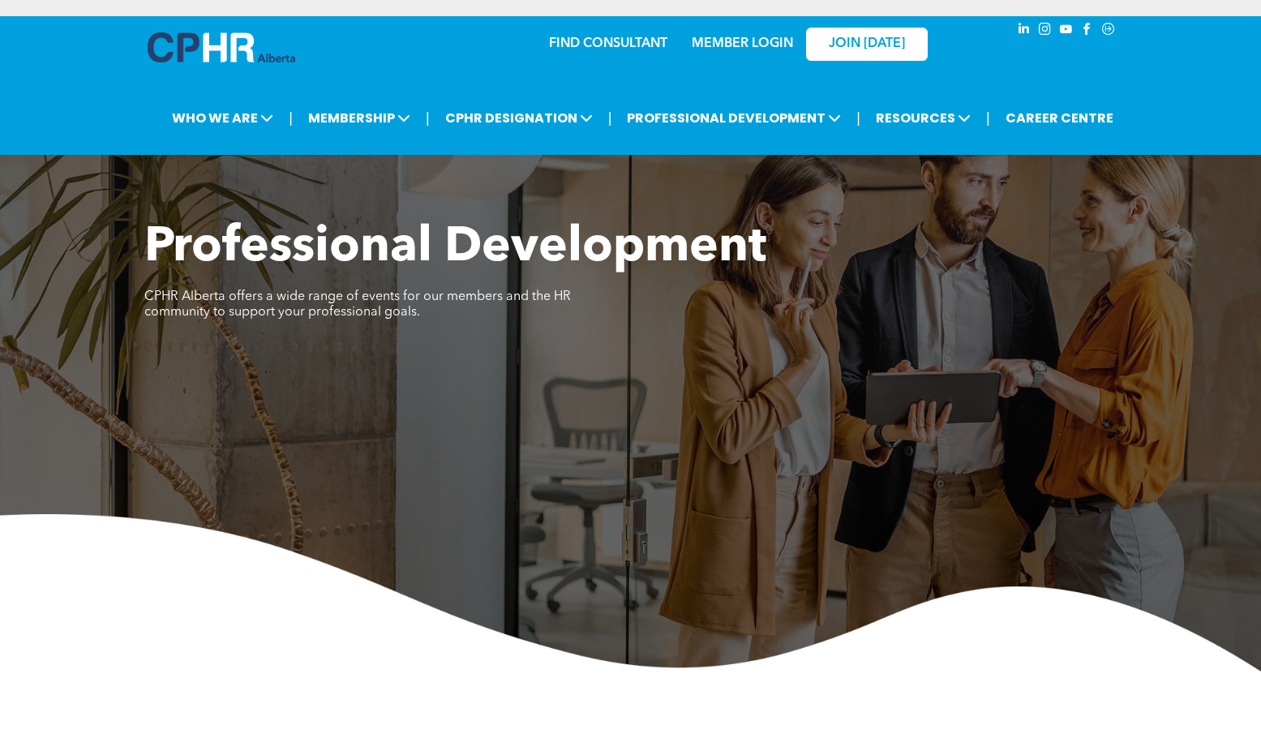
click at [694, 176] on div "Professional Development ﻿ CPHR Alberta offers a wide range of events for our m…" at bounding box center [630, 343] width 1261 height 655
